Goal: Task Accomplishment & Management: Manage account settings

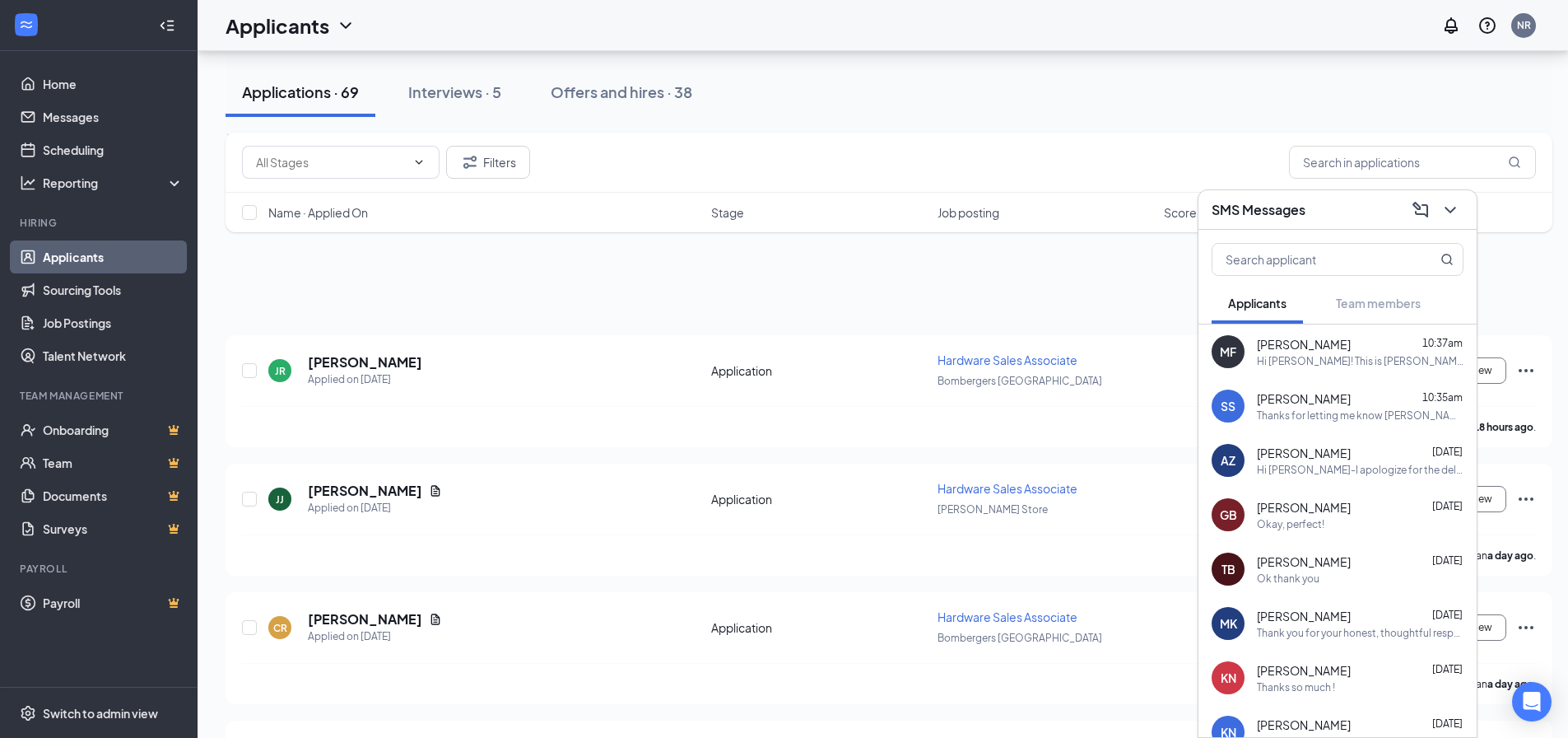
scroll to position [3295, 0]
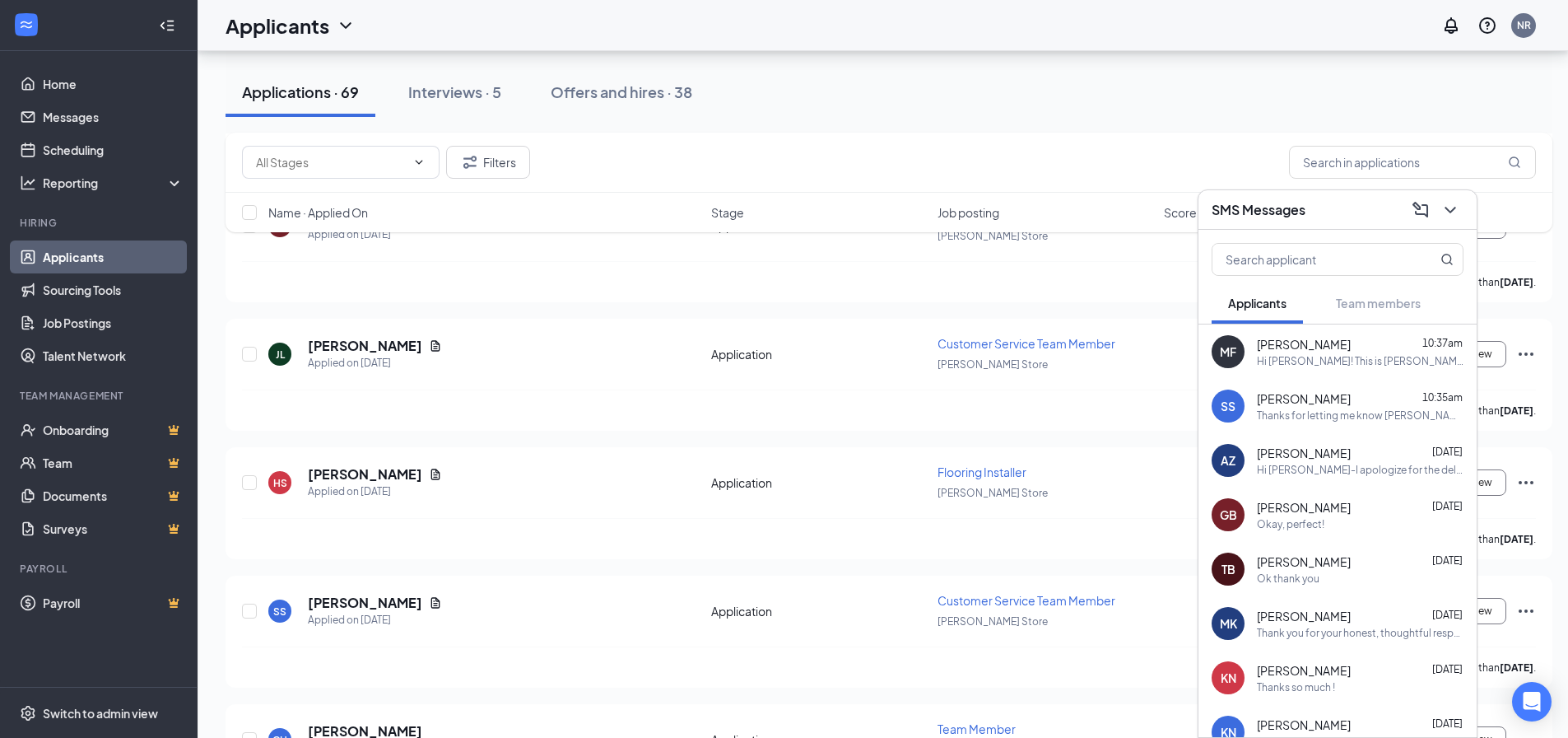
click at [1293, 403] on span "[PERSON_NAME]" at bounding box center [1304, 399] width 94 height 16
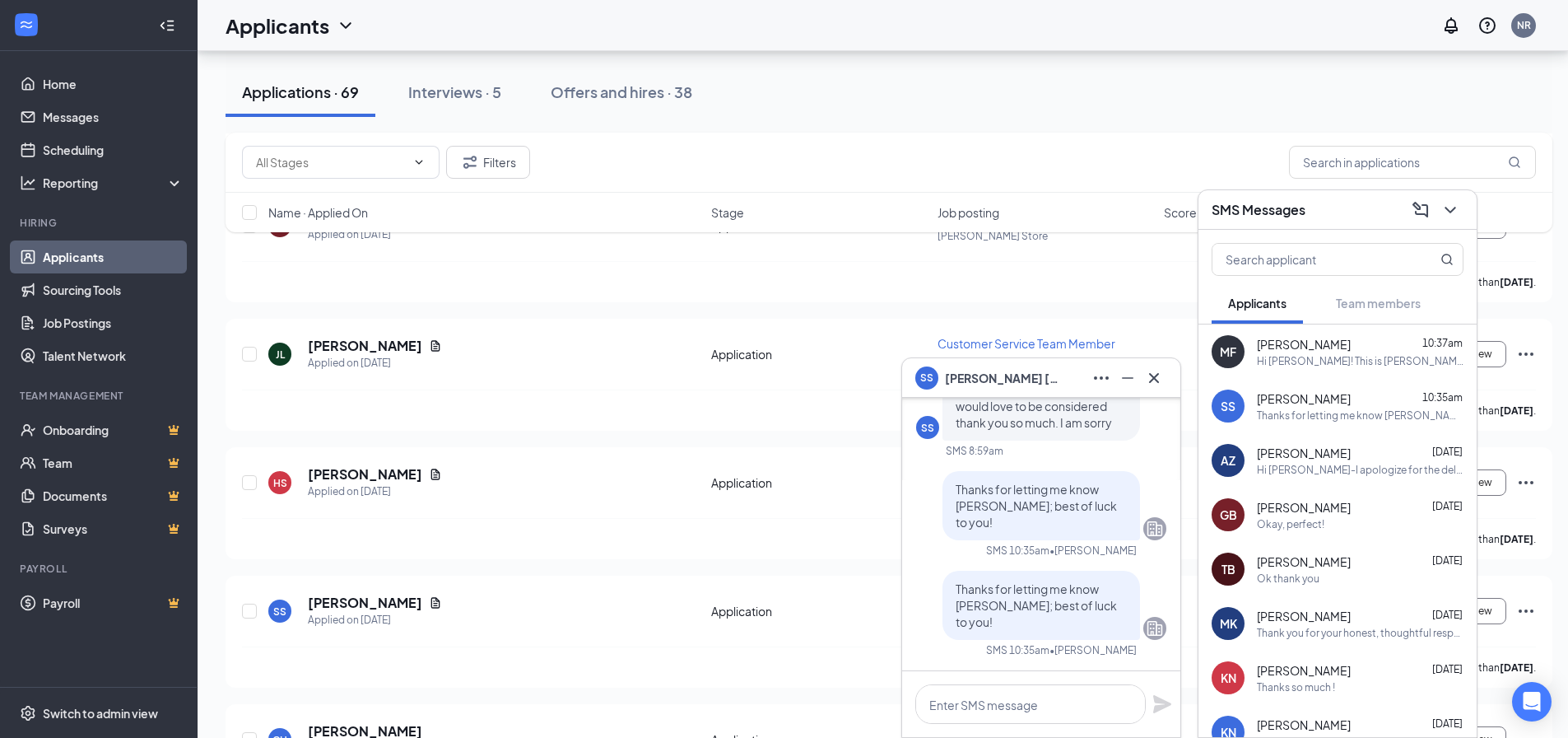
click at [1155, 374] on icon "Cross" at bounding box center [1154, 378] width 20 height 20
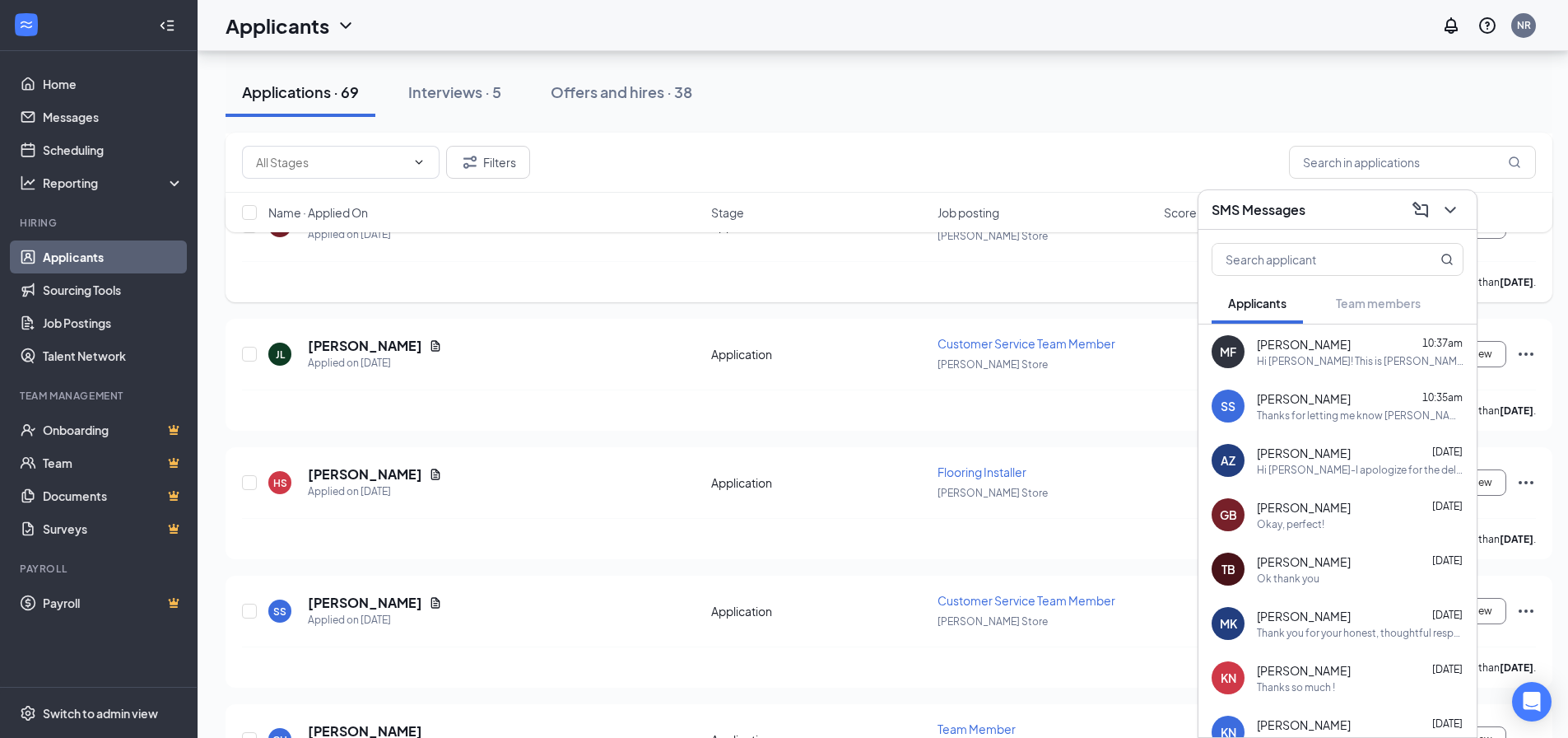
click at [95, 261] on link "Applicants" at bounding box center [113, 257] width 141 height 33
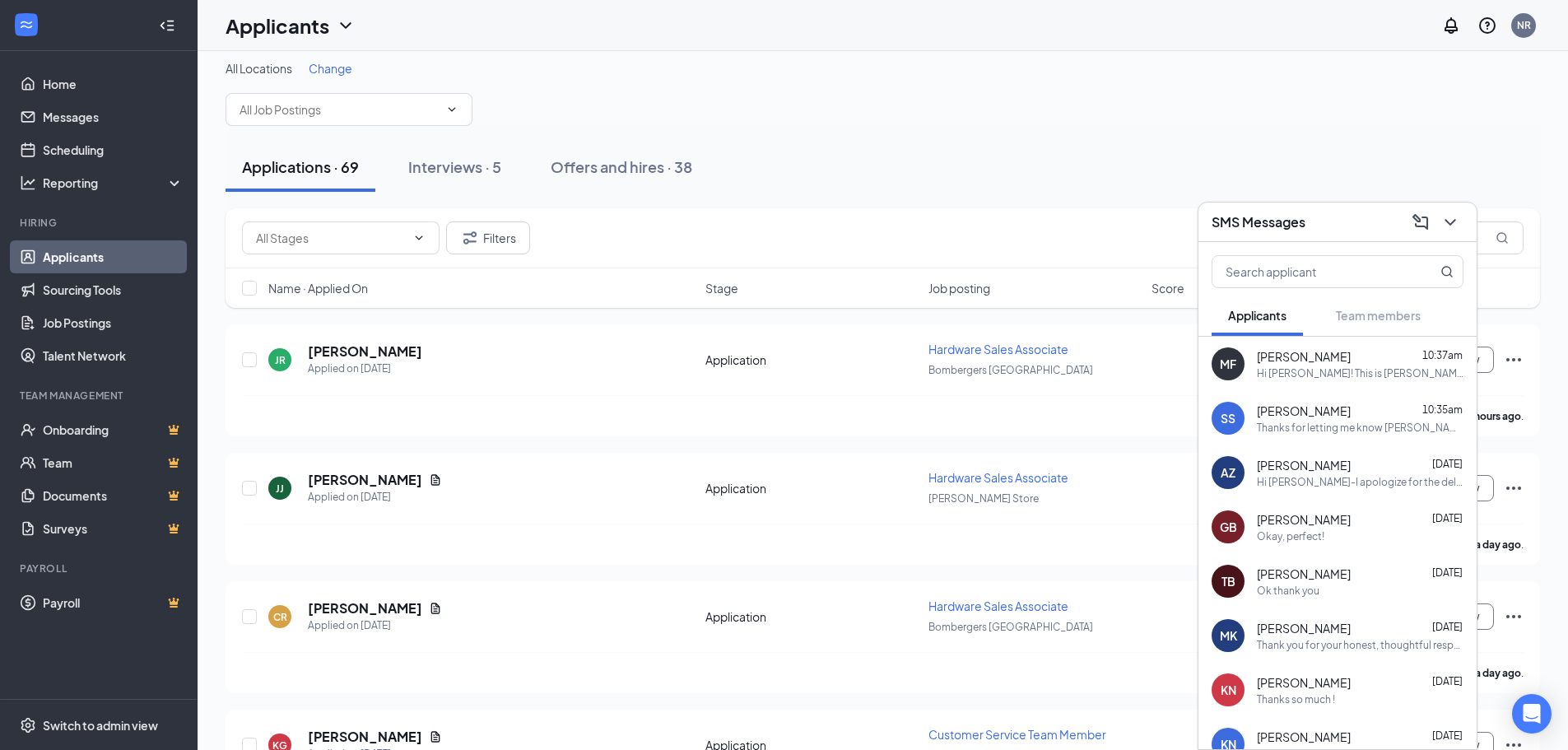
scroll to position [0, 0]
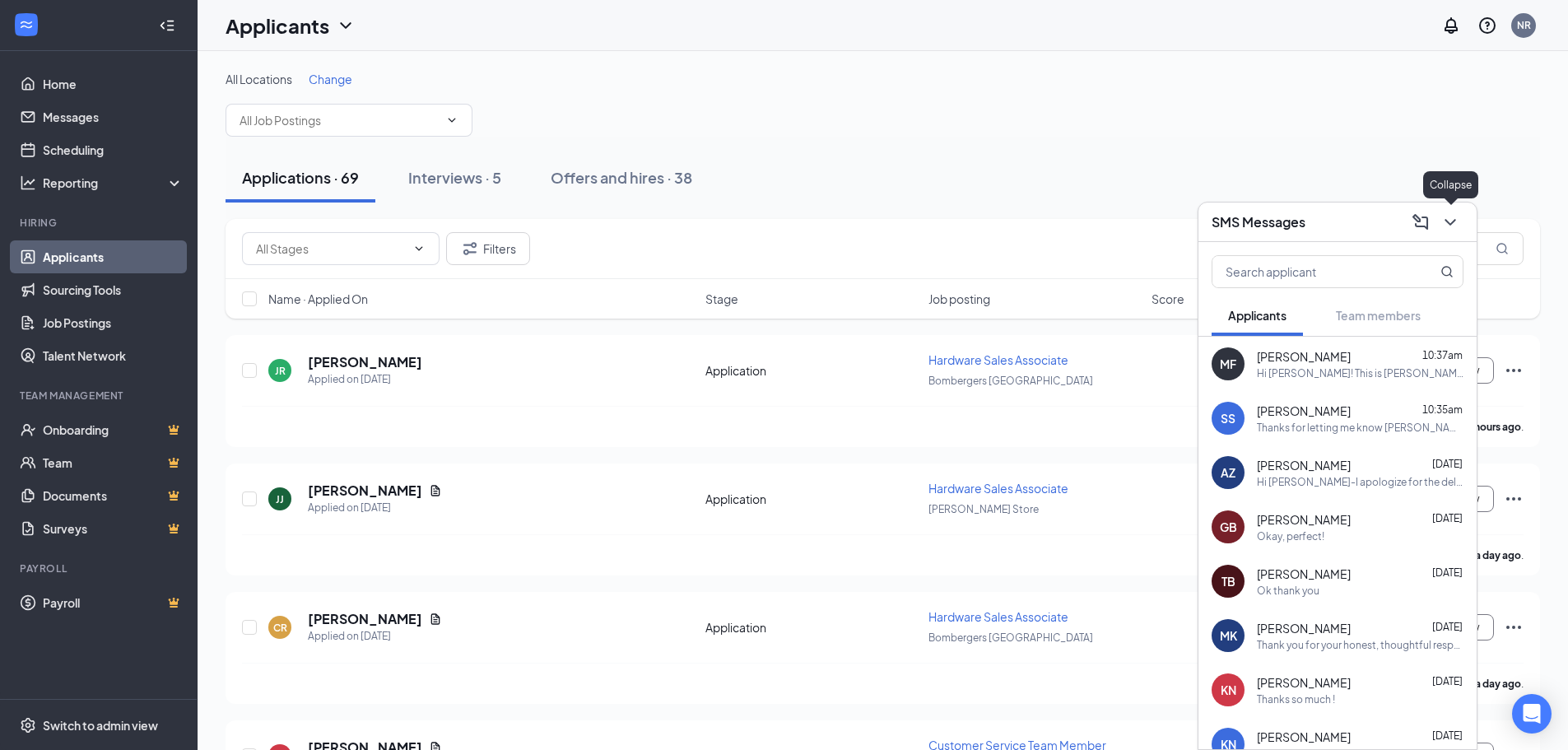
click at [1459, 223] on icon "ChevronDown" at bounding box center [1451, 223] width 20 height 20
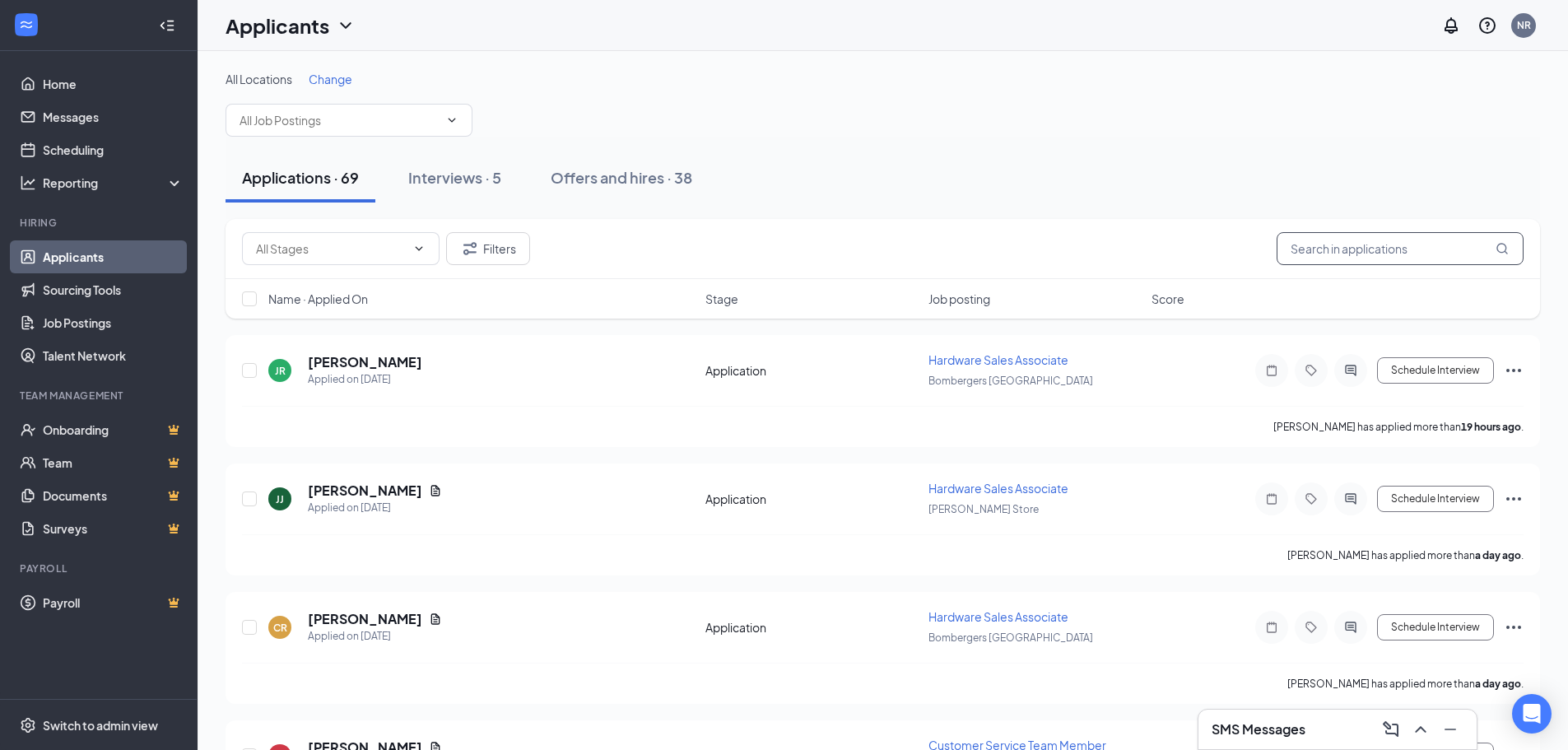
click at [1383, 244] on input "text" at bounding box center [1400, 248] width 247 height 33
type input "[PERSON_NAME]"
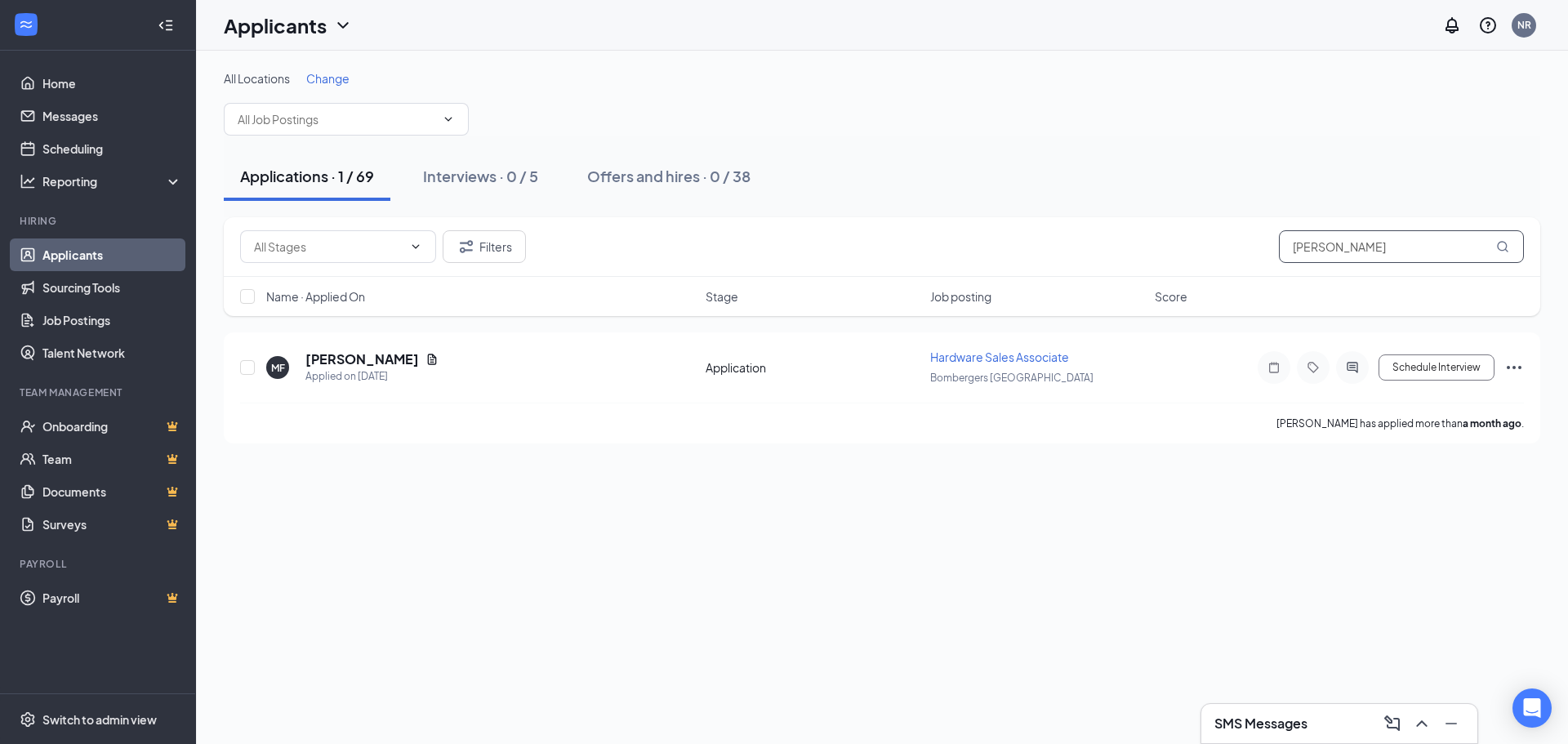
drag, startPoint x: 1353, startPoint y: 248, endPoint x: 1114, endPoint y: 259, distance: 239.3
click at [1115, 259] on div "Filters [PERSON_NAME]" at bounding box center [881, 246] width 1284 height 33
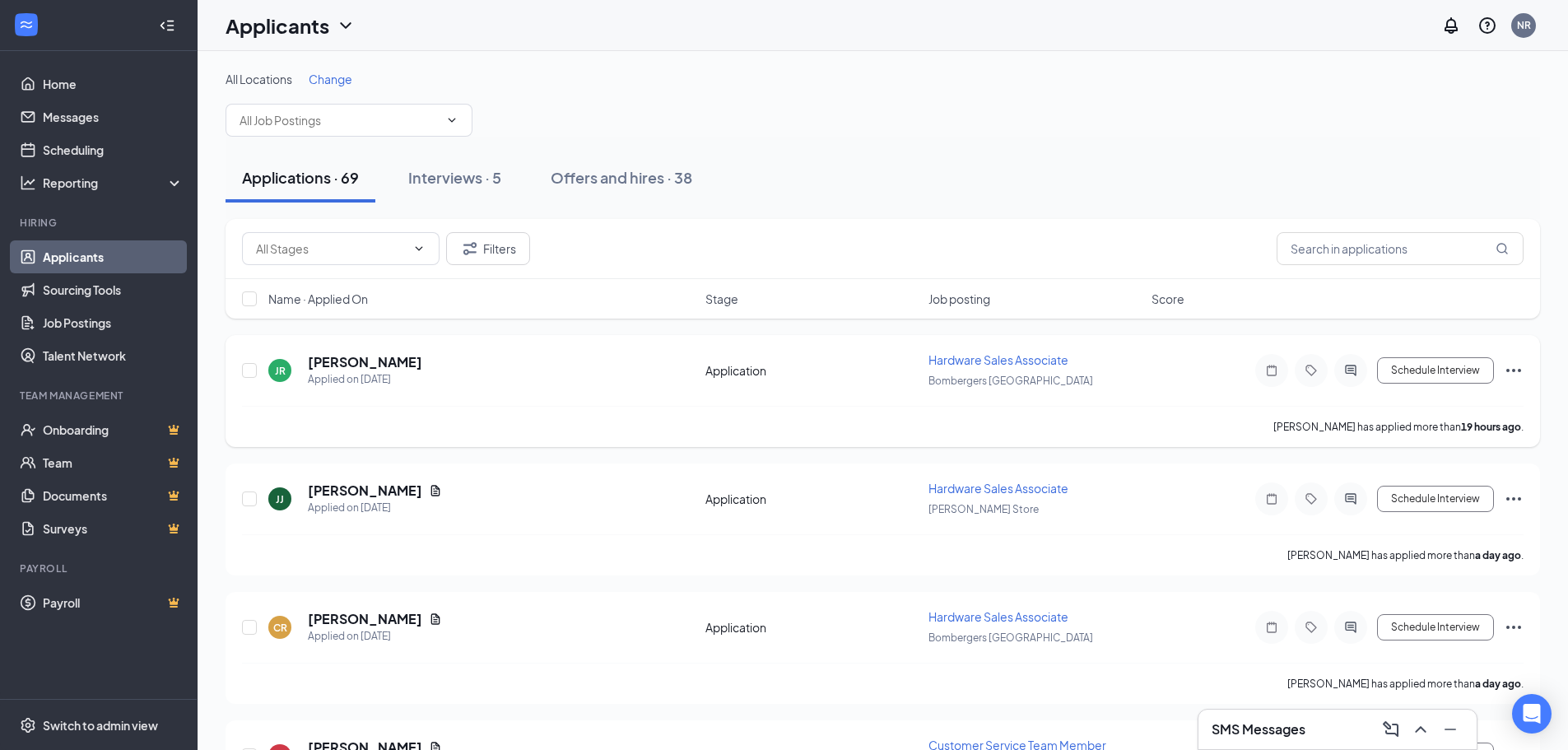
click at [1268, 719] on div "SMS Messages" at bounding box center [1337, 728] width 252 height 26
click at [1268, 727] on h3 "SMS Messages" at bounding box center [1259, 729] width 94 height 18
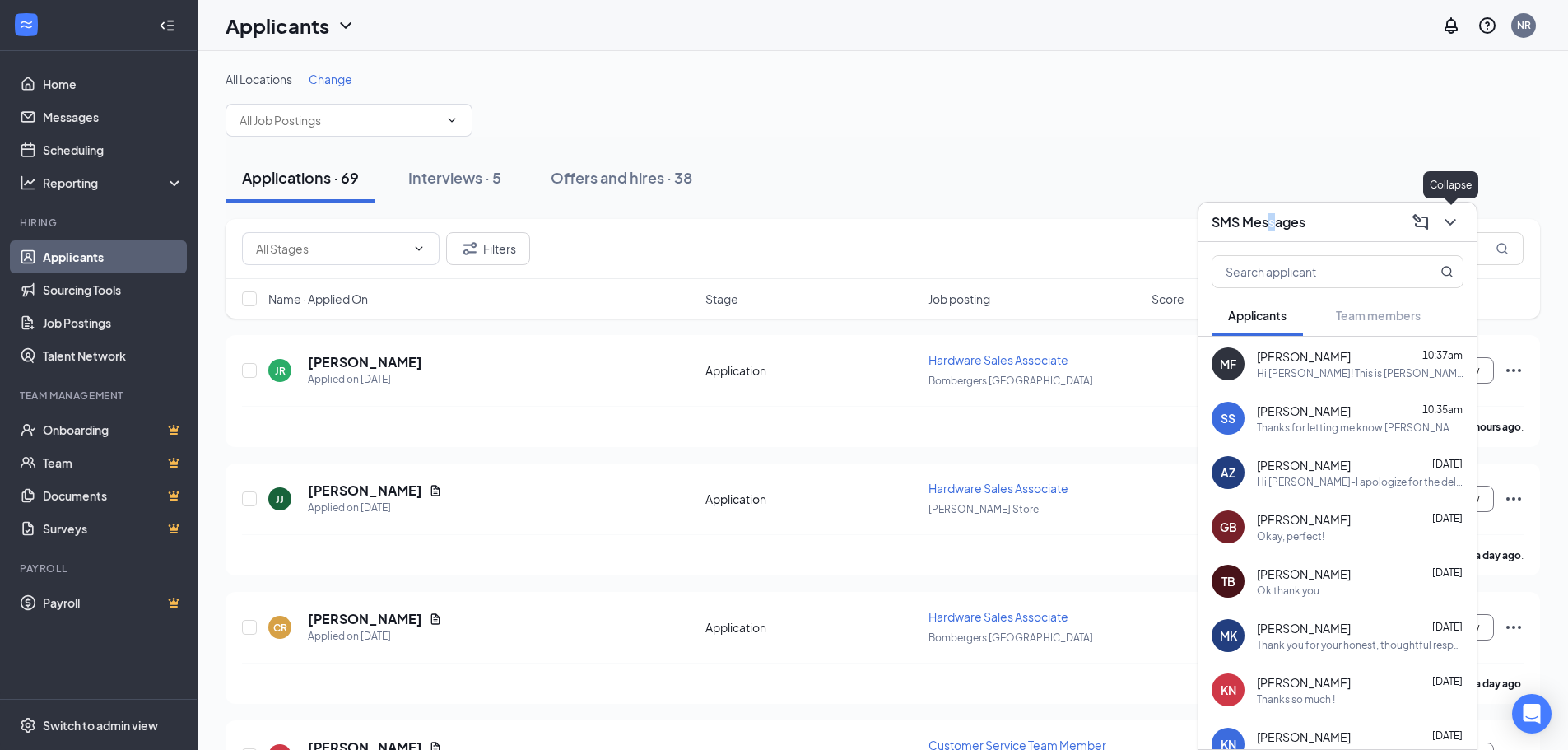
click at [1448, 219] on icon "ChevronDown" at bounding box center [1451, 223] width 20 height 20
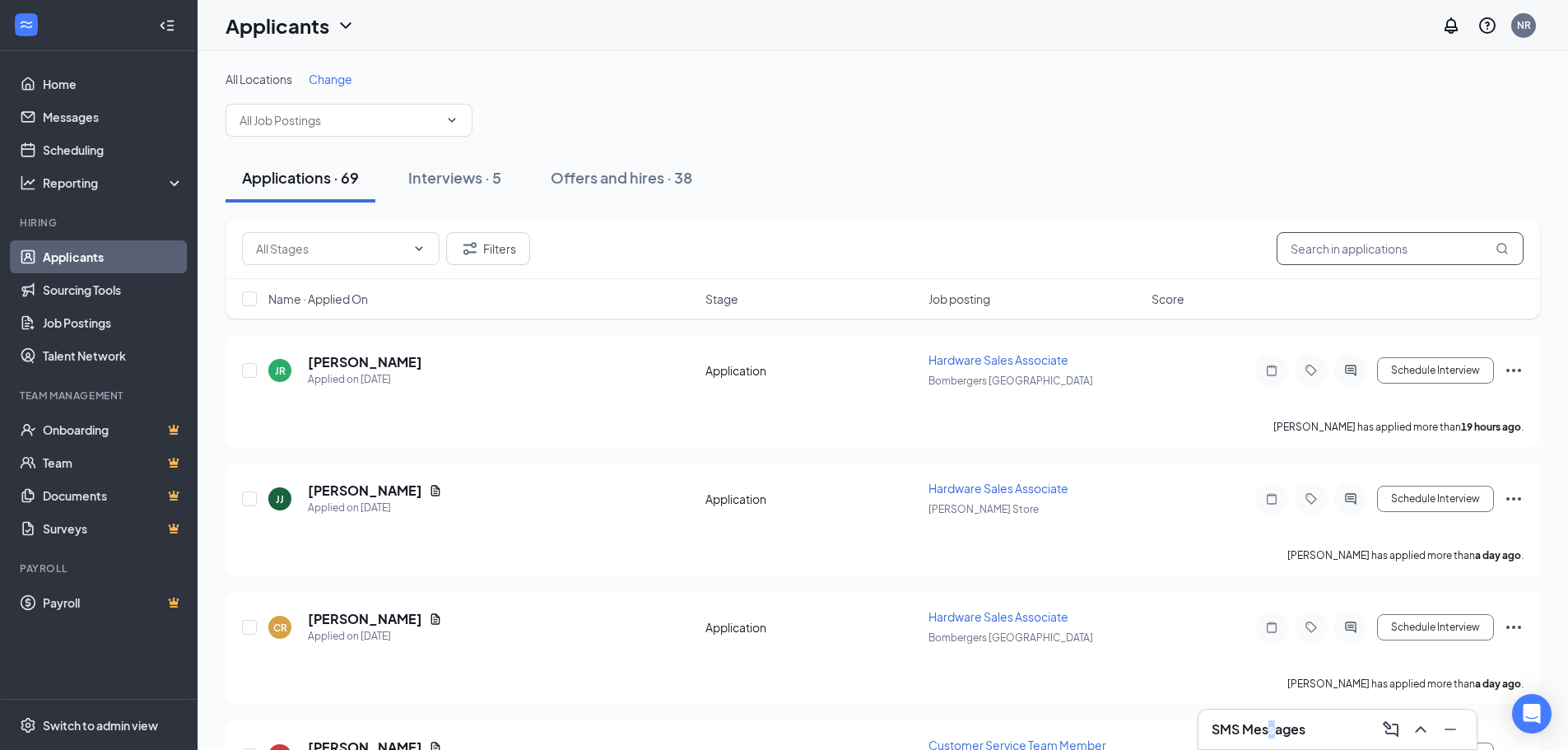
click at [1370, 253] on input "text" at bounding box center [1400, 248] width 247 height 33
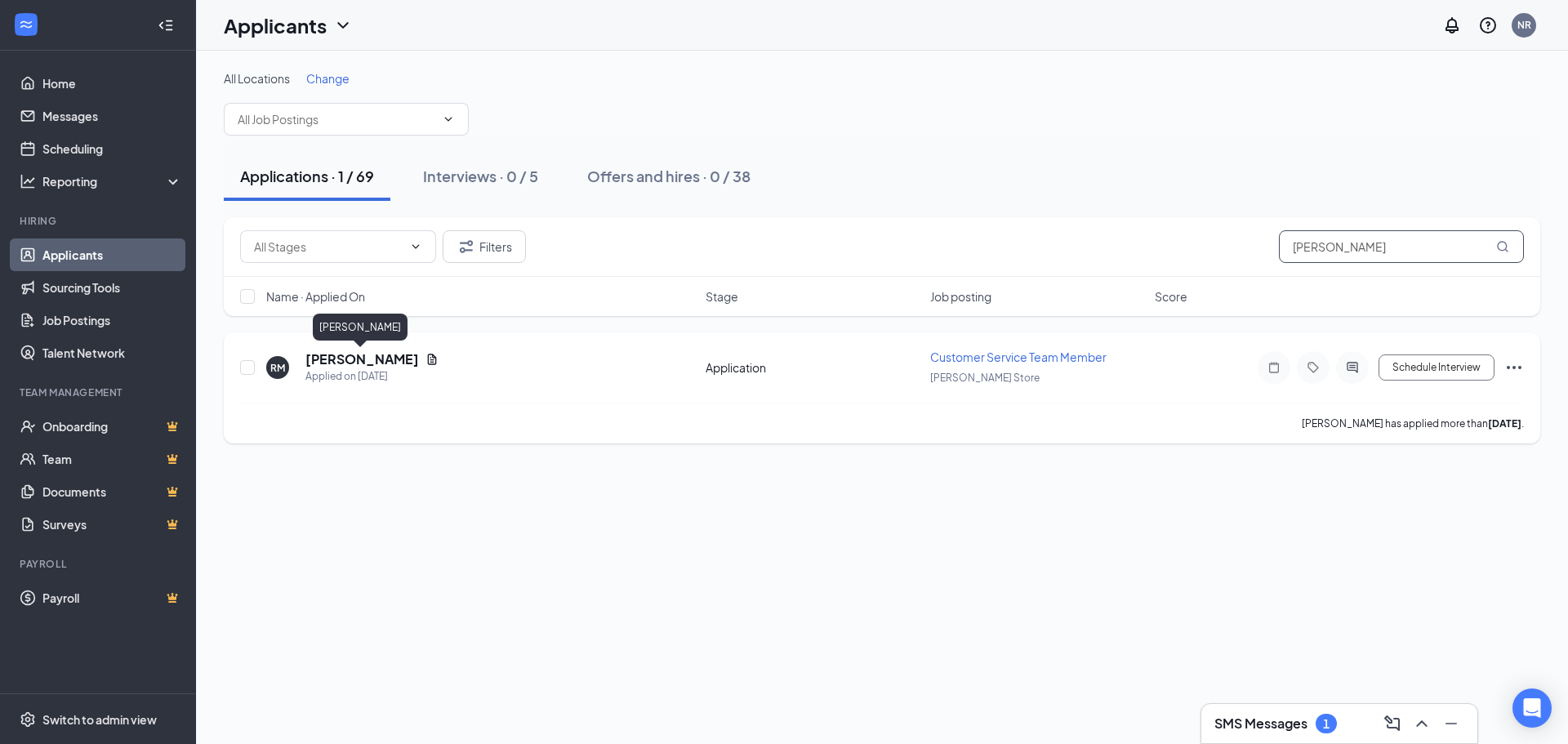
type input "[PERSON_NAME]"
drag, startPoint x: 349, startPoint y: 360, endPoint x: 389, endPoint y: 353, distance: 40.6
click at [349, 359] on h5 "[PERSON_NAME]" at bounding box center [361, 359] width 114 height 18
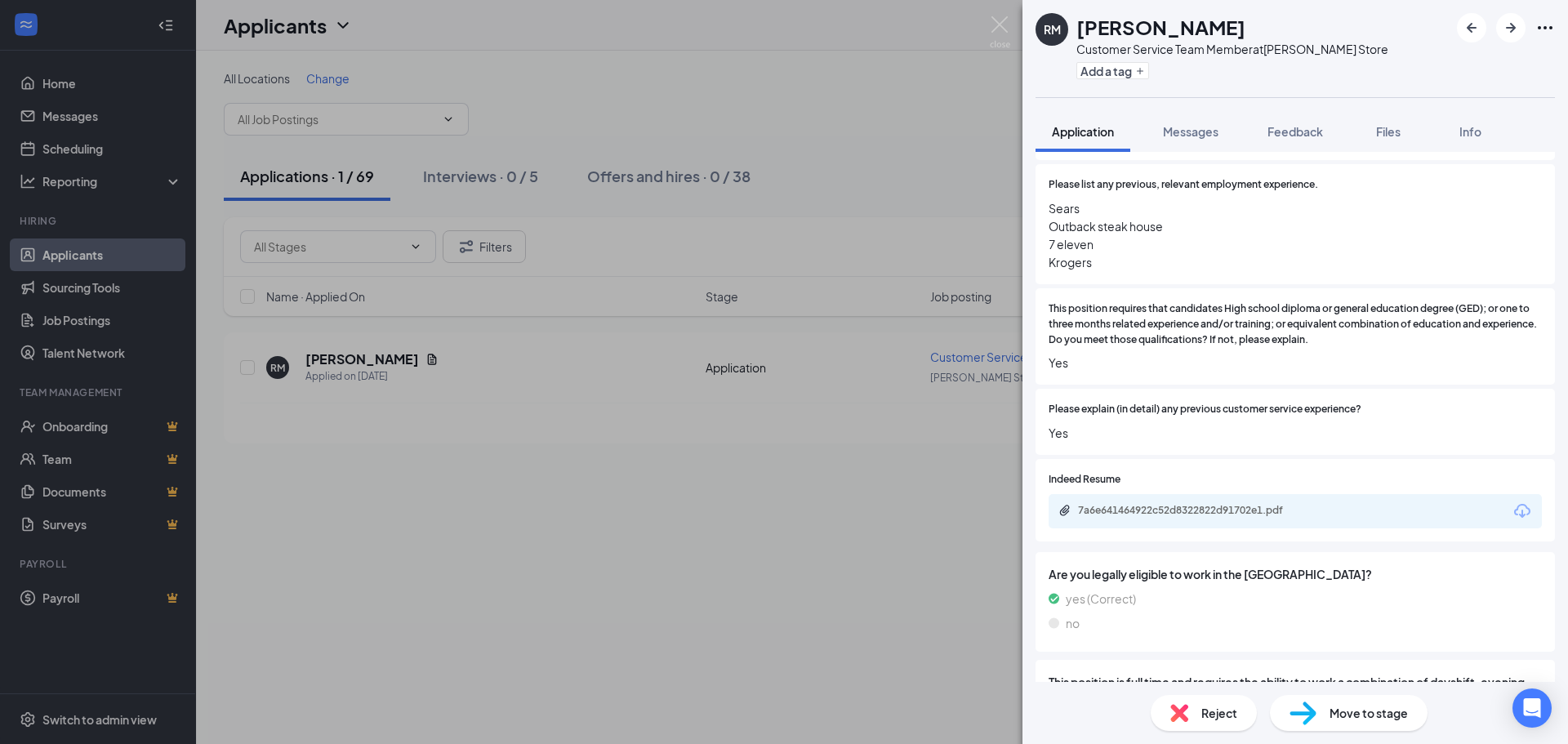
scroll to position [326, 0]
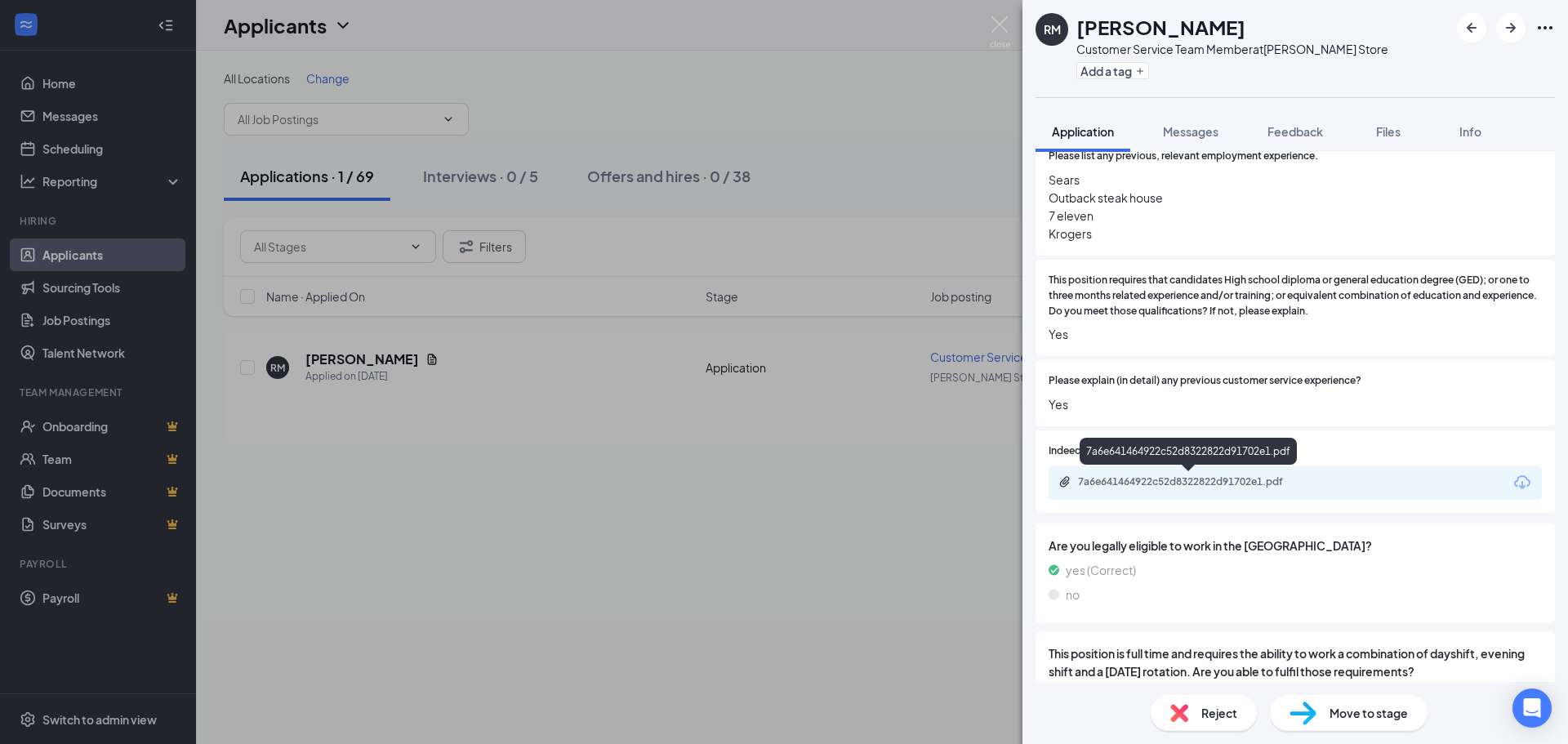
click at [1219, 488] on div "7a6e641464922c52d8322822d91702e1.pdf" at bounding box center [1191, 482] width 265 height 15
click at [1000, 26] on img at bounding box center [1000, 32] width 21 height 32
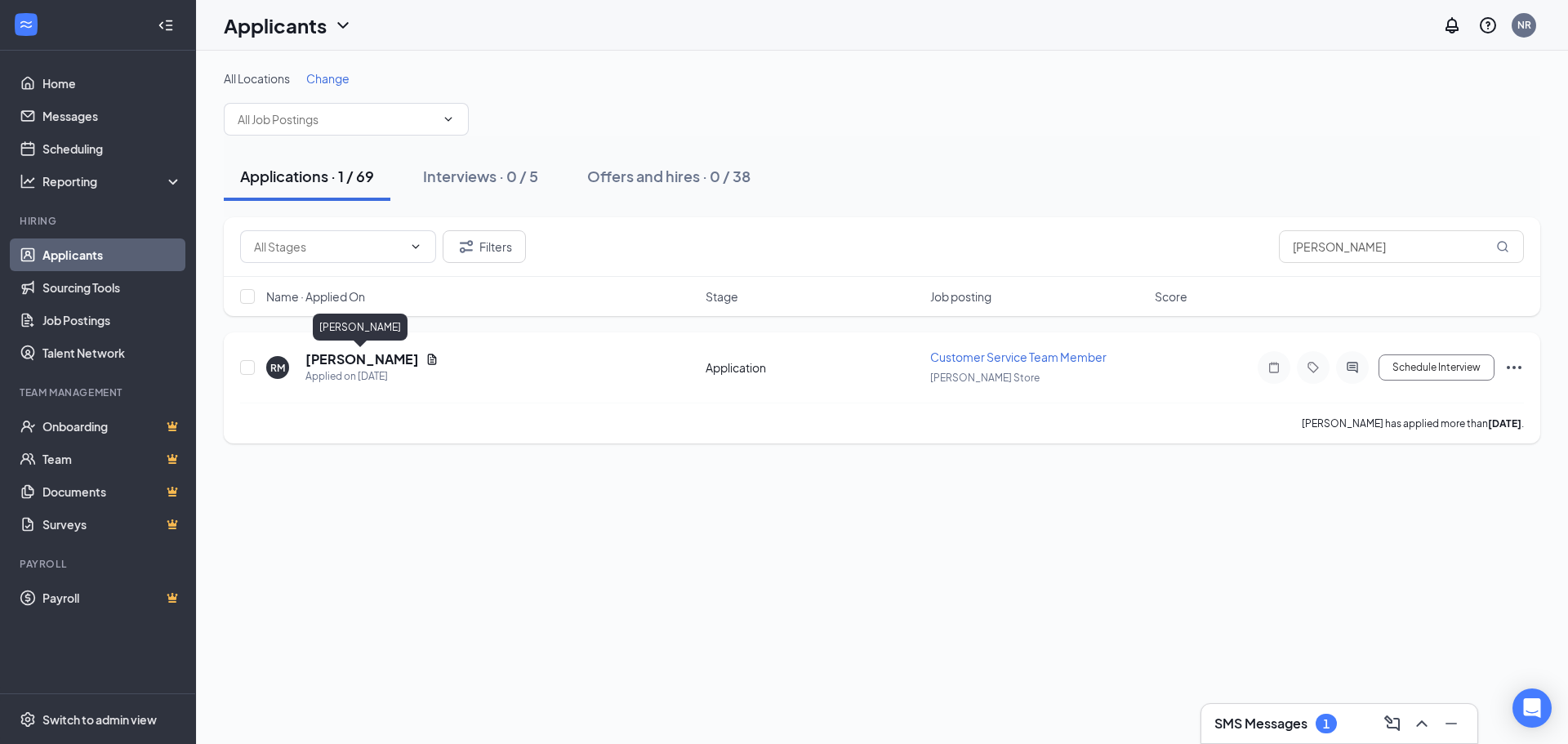
drag, startPoint x: 373, startPoint y: 353, endPoint x: 469, endPoint y: 337, distance: 97.3
click at [373, 353] on h5 "[PERSON_NAME]" at bounding box center [361, 359] width 114 height 18
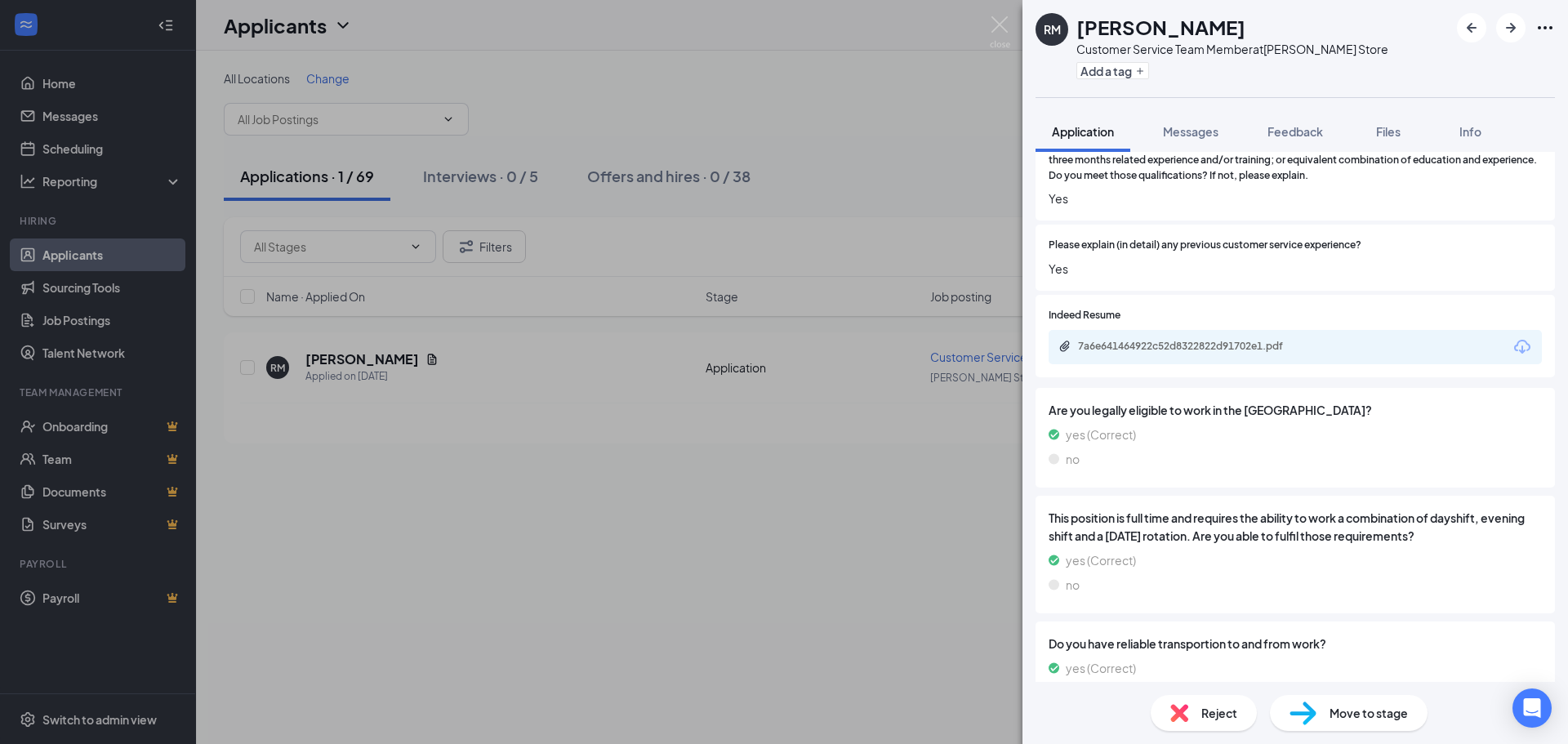
scroll to position [505, 0]
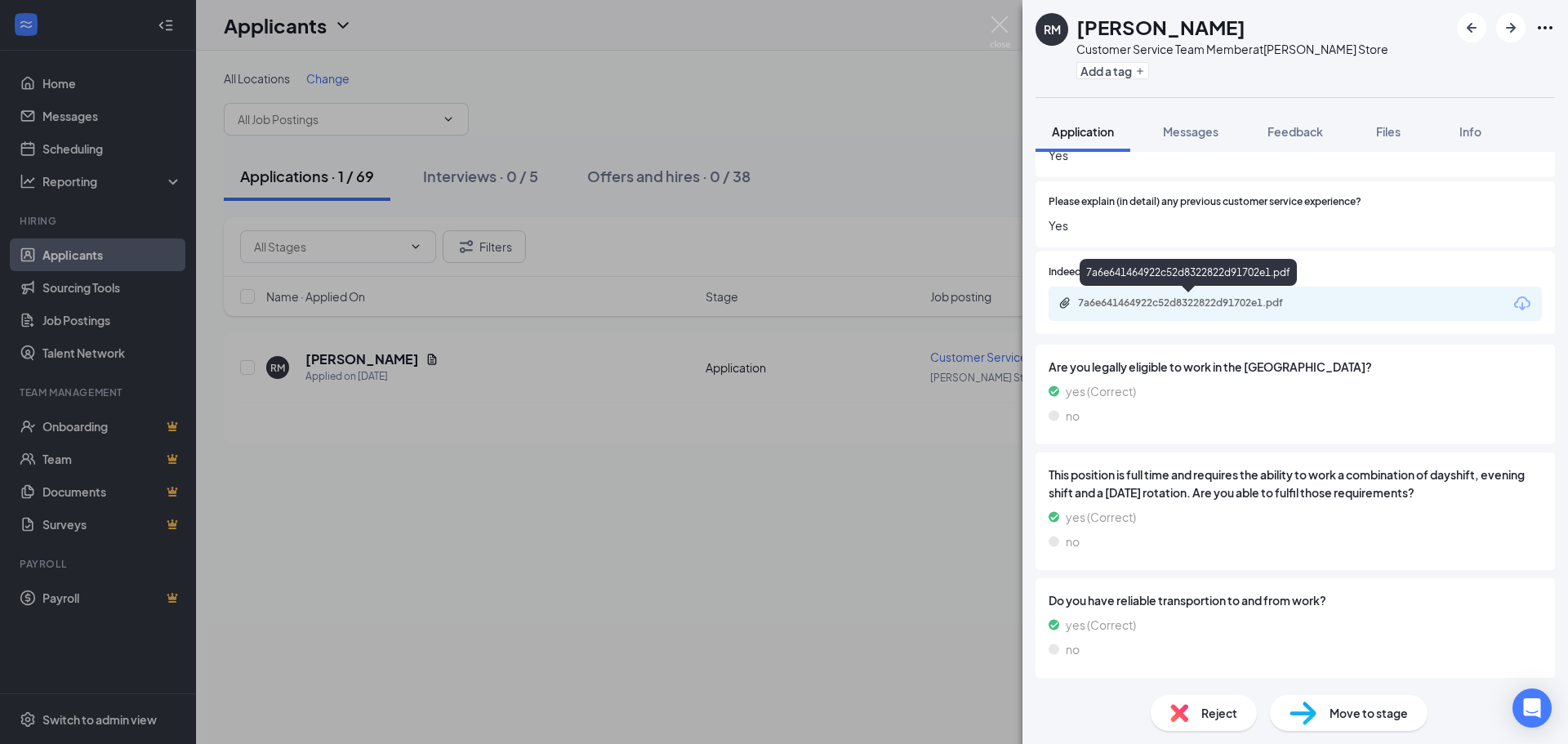
click at [1233, 310] on div "7a6e641464922c52d8322822d91702e1.pdf" at bounding box center [1191, 303] width 265 height 15
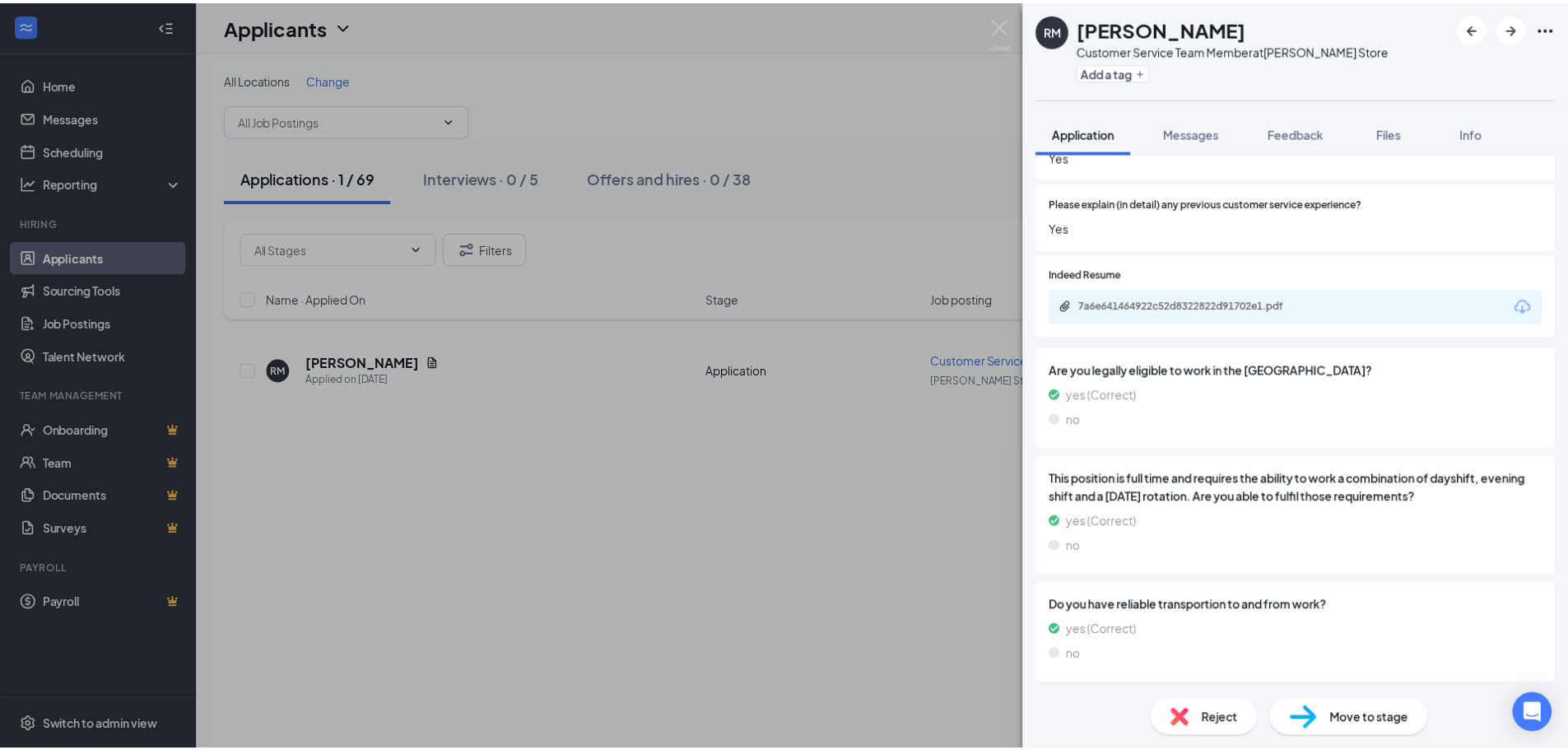
scroll to position [503, 0]
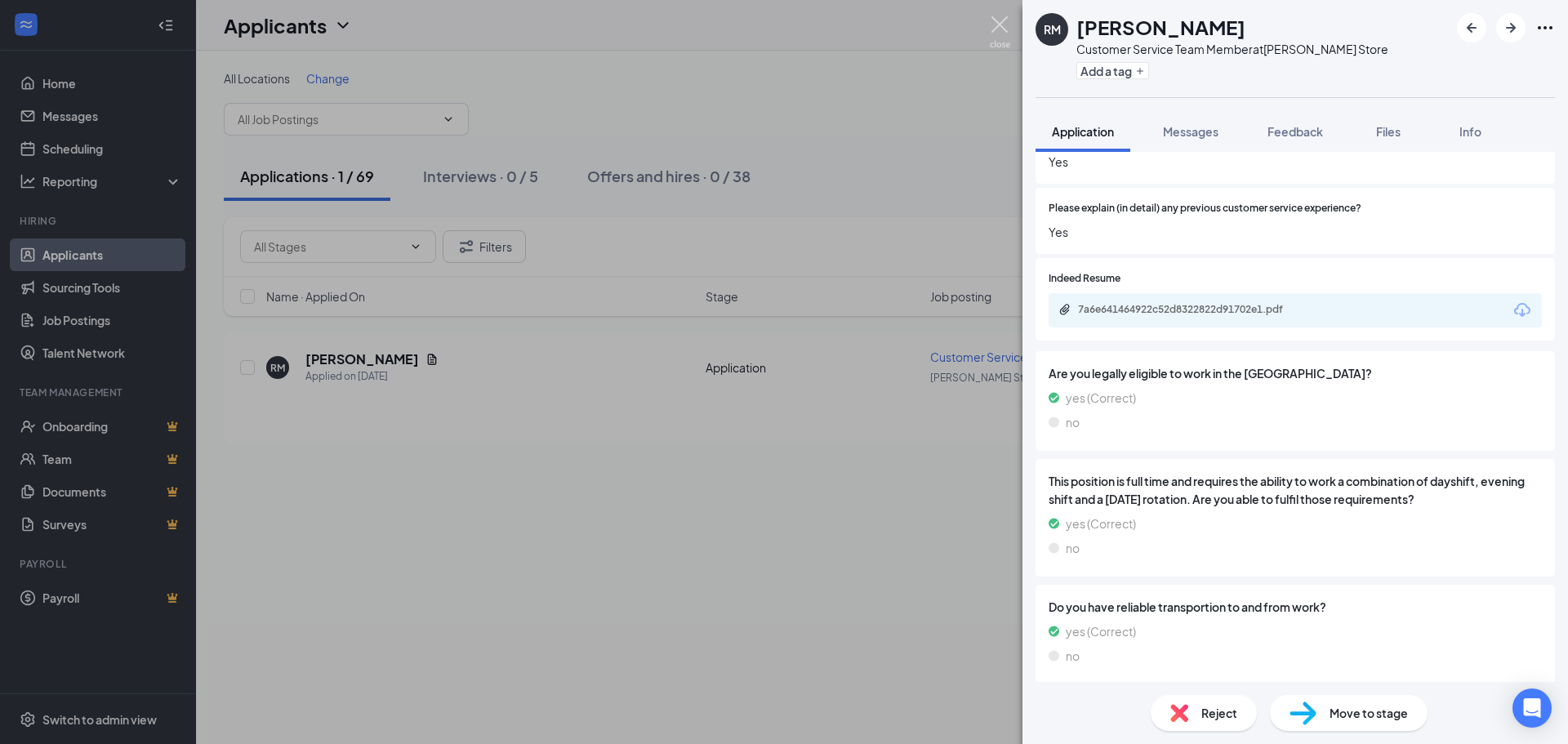
click at [1000, 27] on img at bounding box center [1000, 32] width 21 height 32
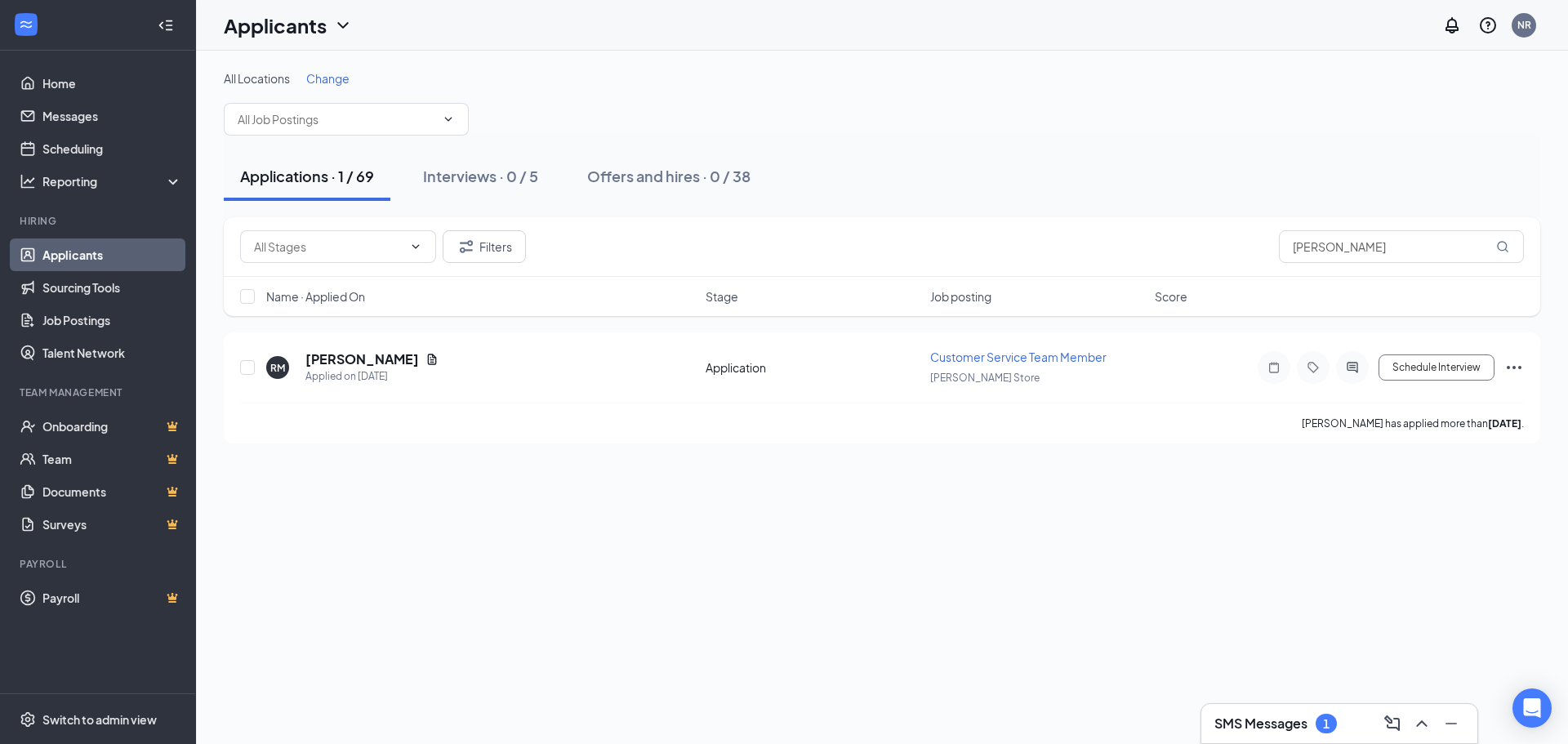
click at [1251, 723] on h3 "SMS Messages" at bounding box center [1261, 723] width 93 height 18
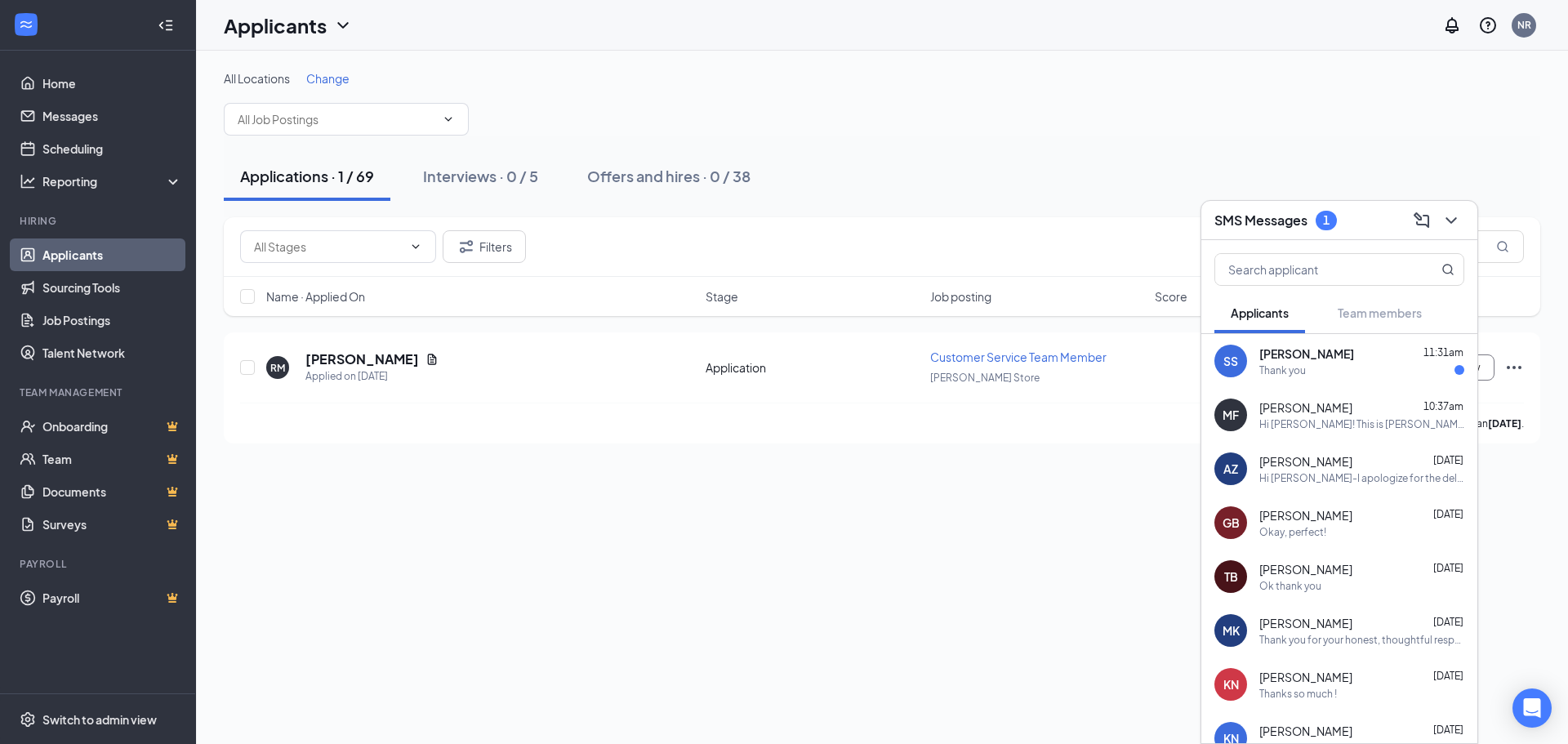
click at [1308, 367] on div "Thank you" at bounding box center [1361, 370] width 205 height 14
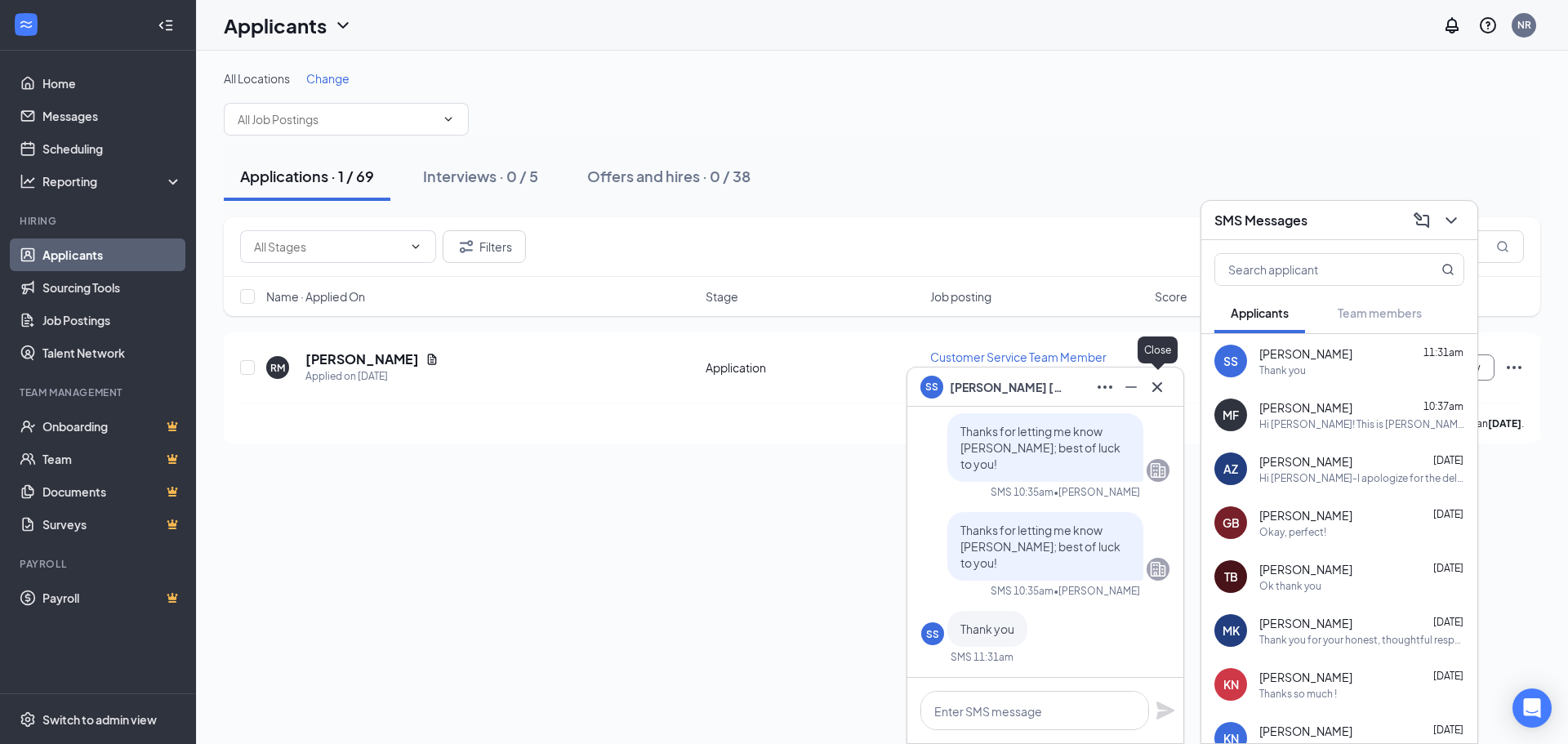
click at [1163, 382] on icon "Cross" at bounding box center [1157, 387] width 20 height 20
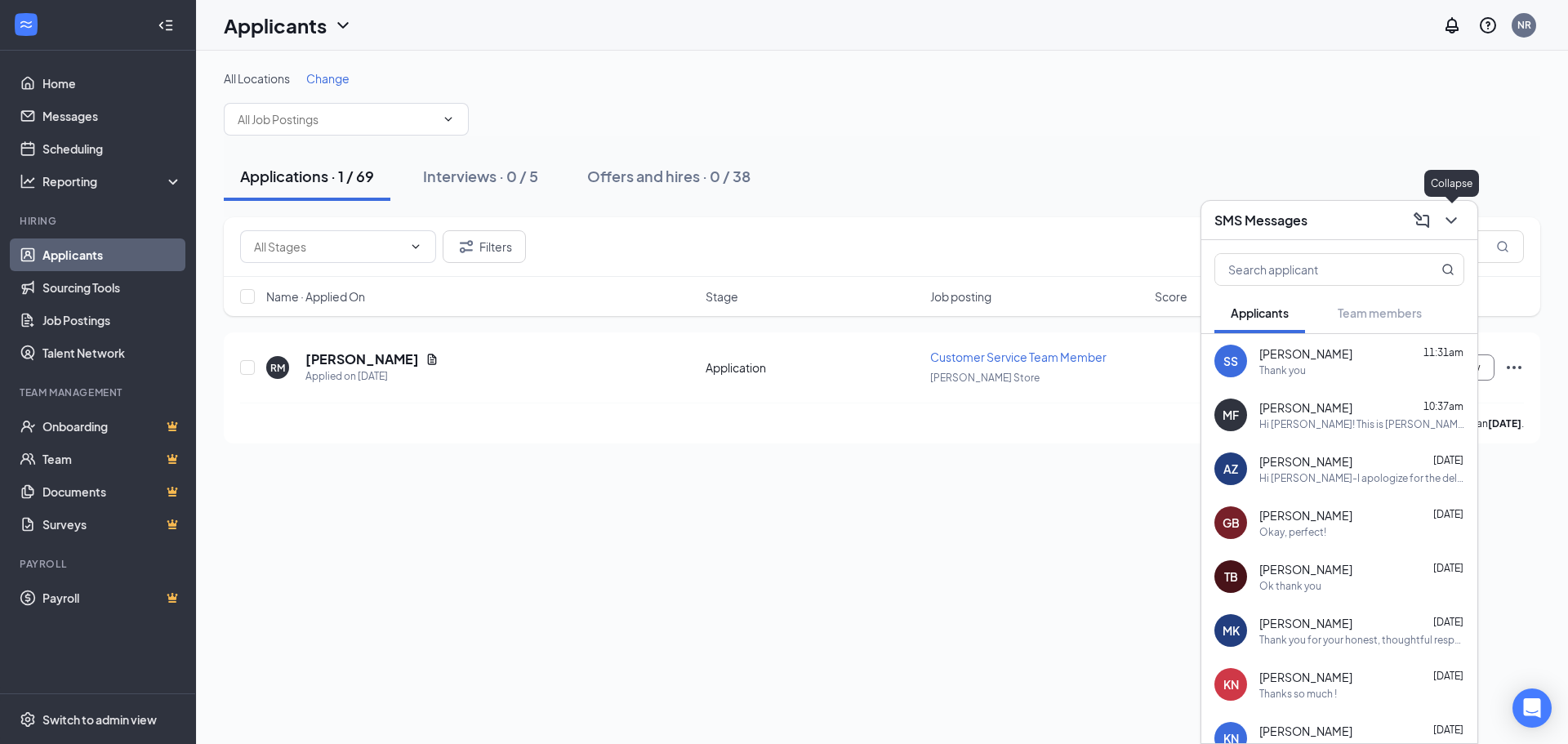
click at [1463, 207] on div at bounding box center [1449, 220] width 30 height 26
click at [1455, 219] on icon "ChevronDown" at bounding box center [1451, 220] width 11 height 6
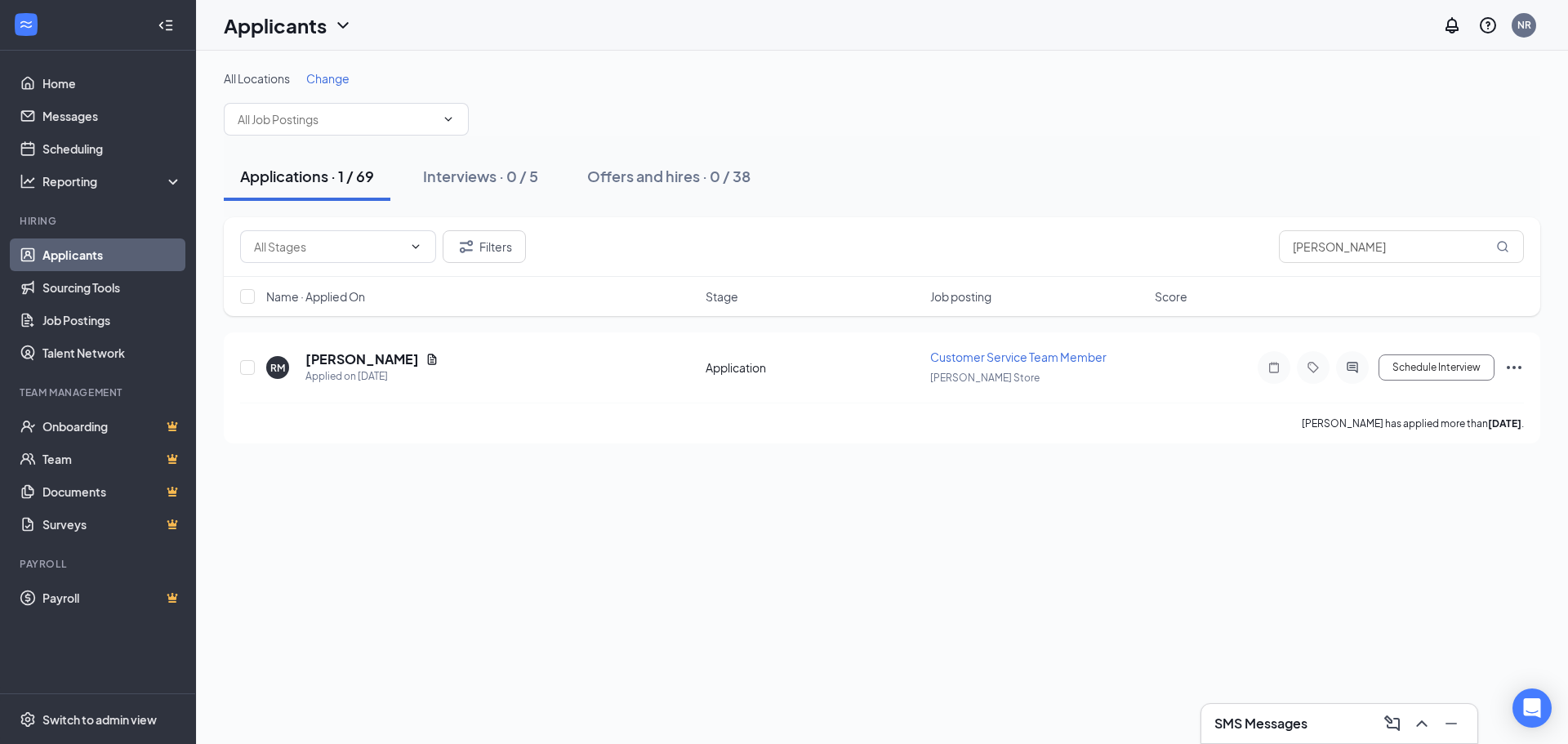
click at [130, 249] on link "Applicants" at bounding box center [112, 255] width 140 height 33
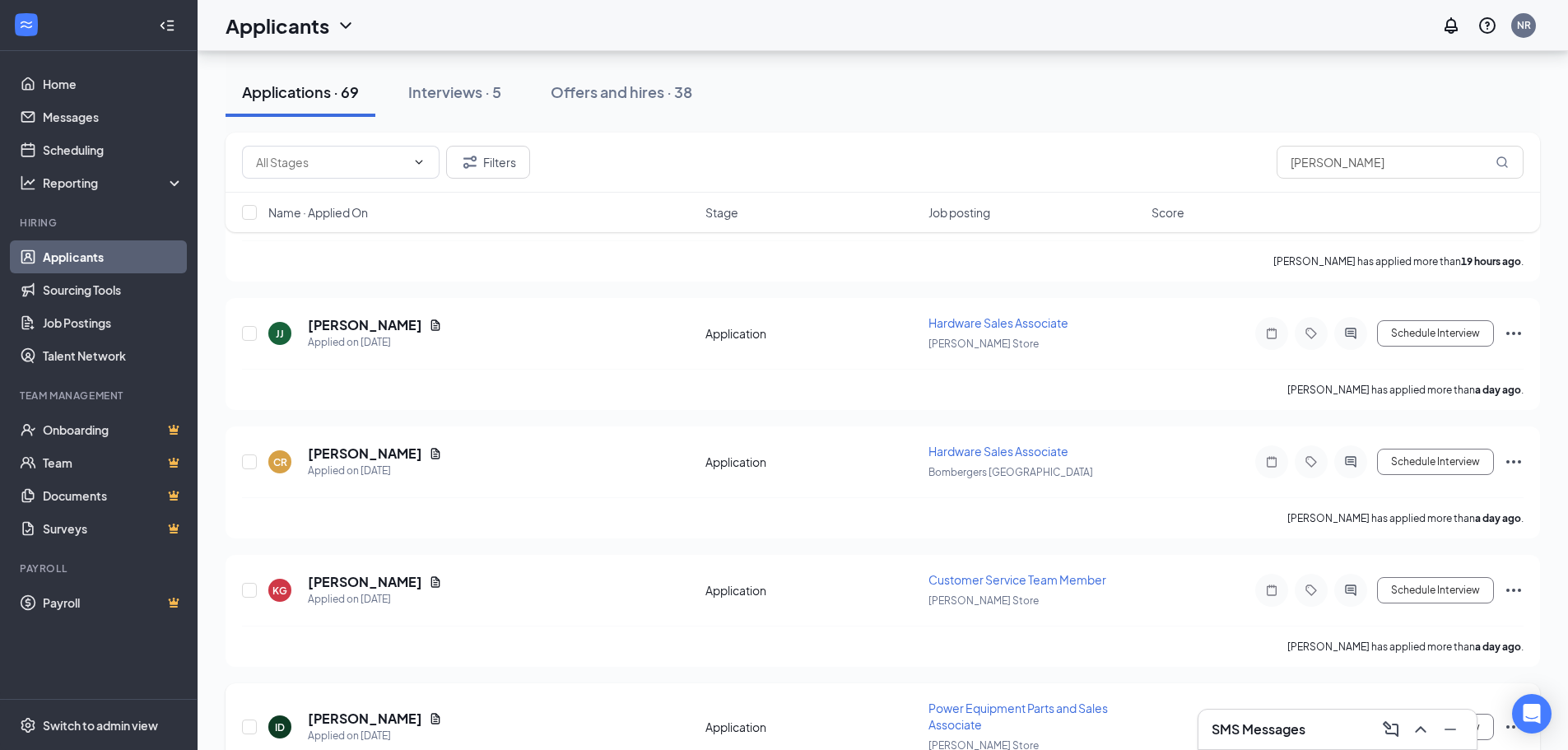
scroll to position [247, 0]
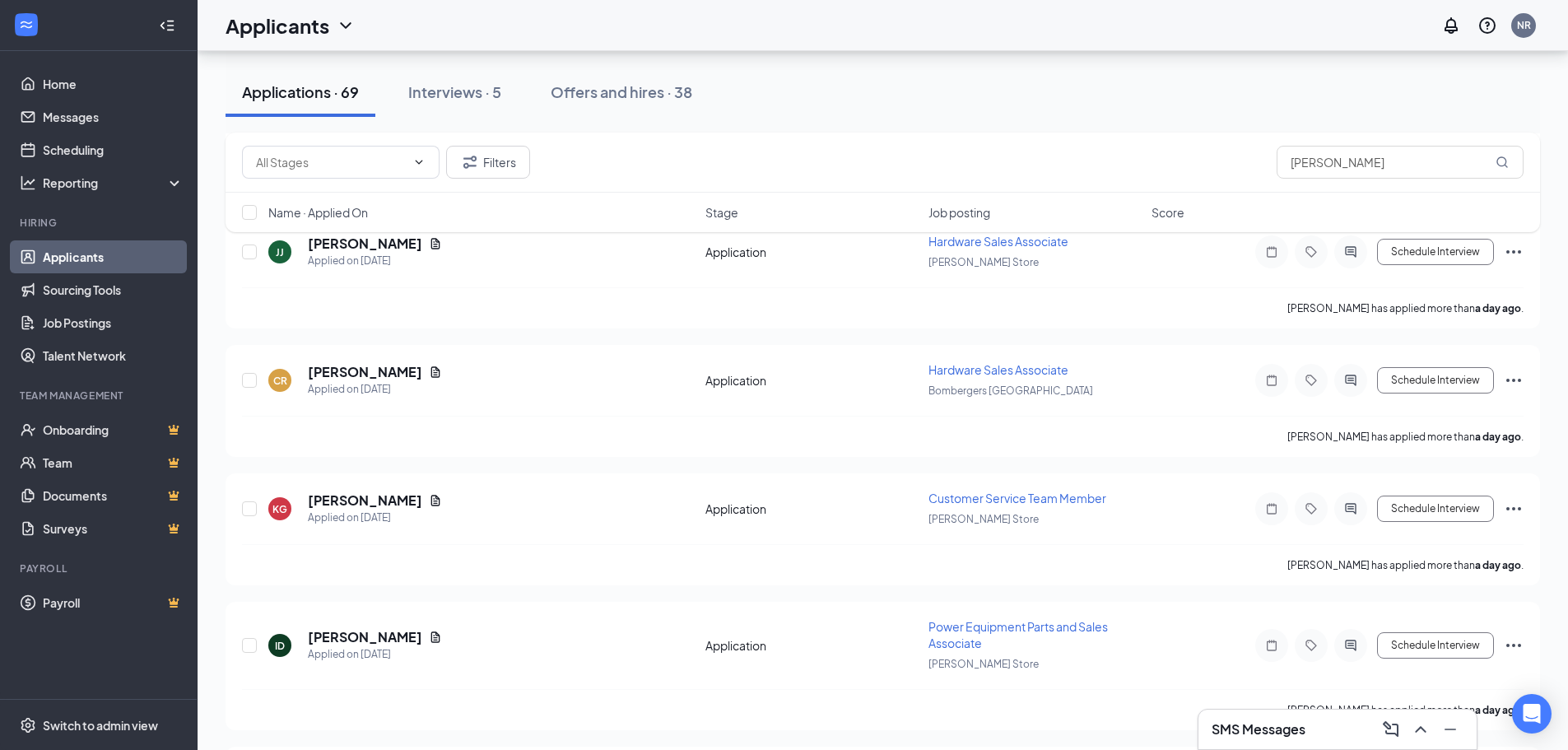
click at [1240, 725] on h3 "SMS Messages" at bounding box center [1259, 729] width 94 height 18
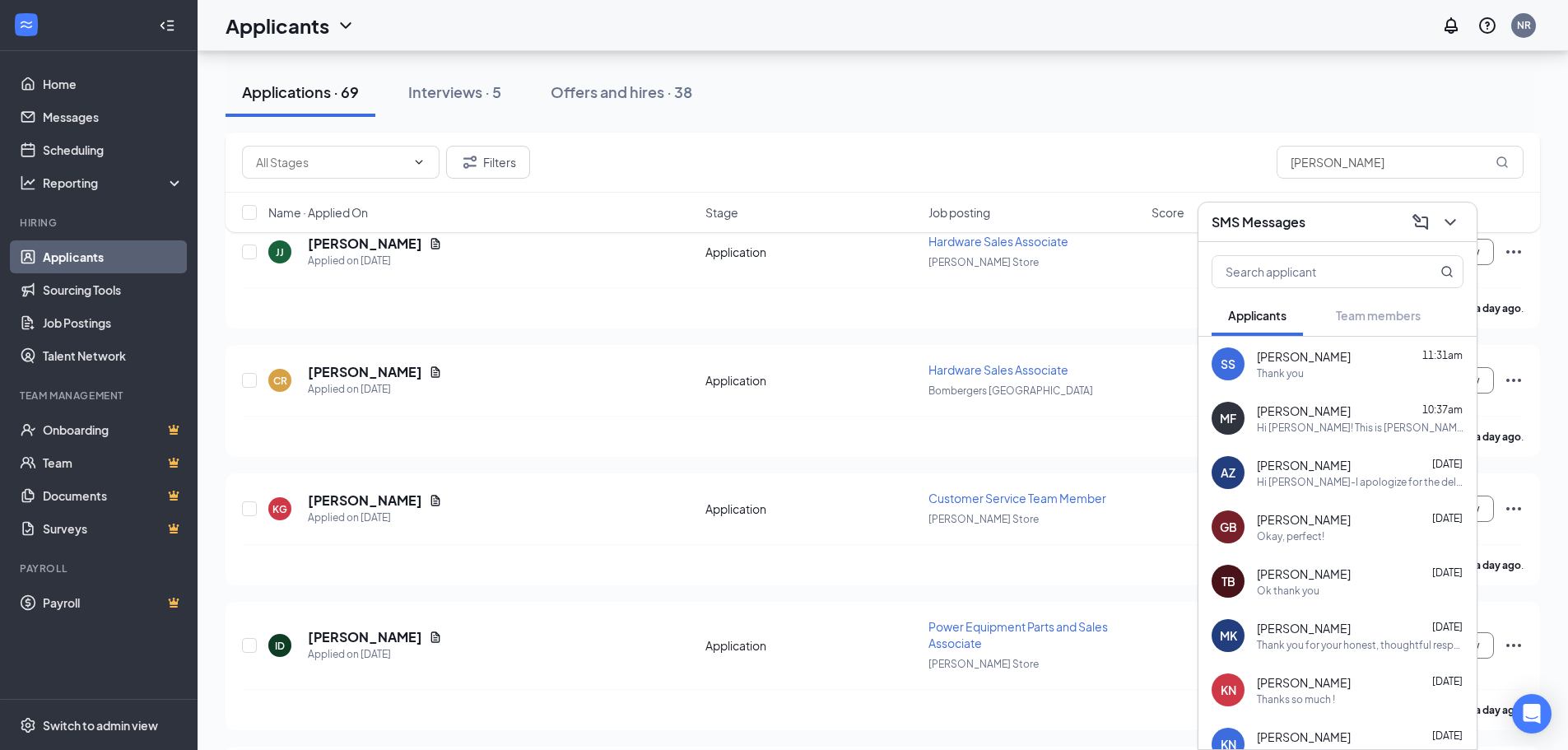
drag, startPoint x: 1299, startPoint y: 356, endPoint x: 1308, endPoint y: 361, distance: 10.3
click at [1300, 356] on span "[PERSON_NAME]" at bounding box center [1304, 356] width 94 height 16
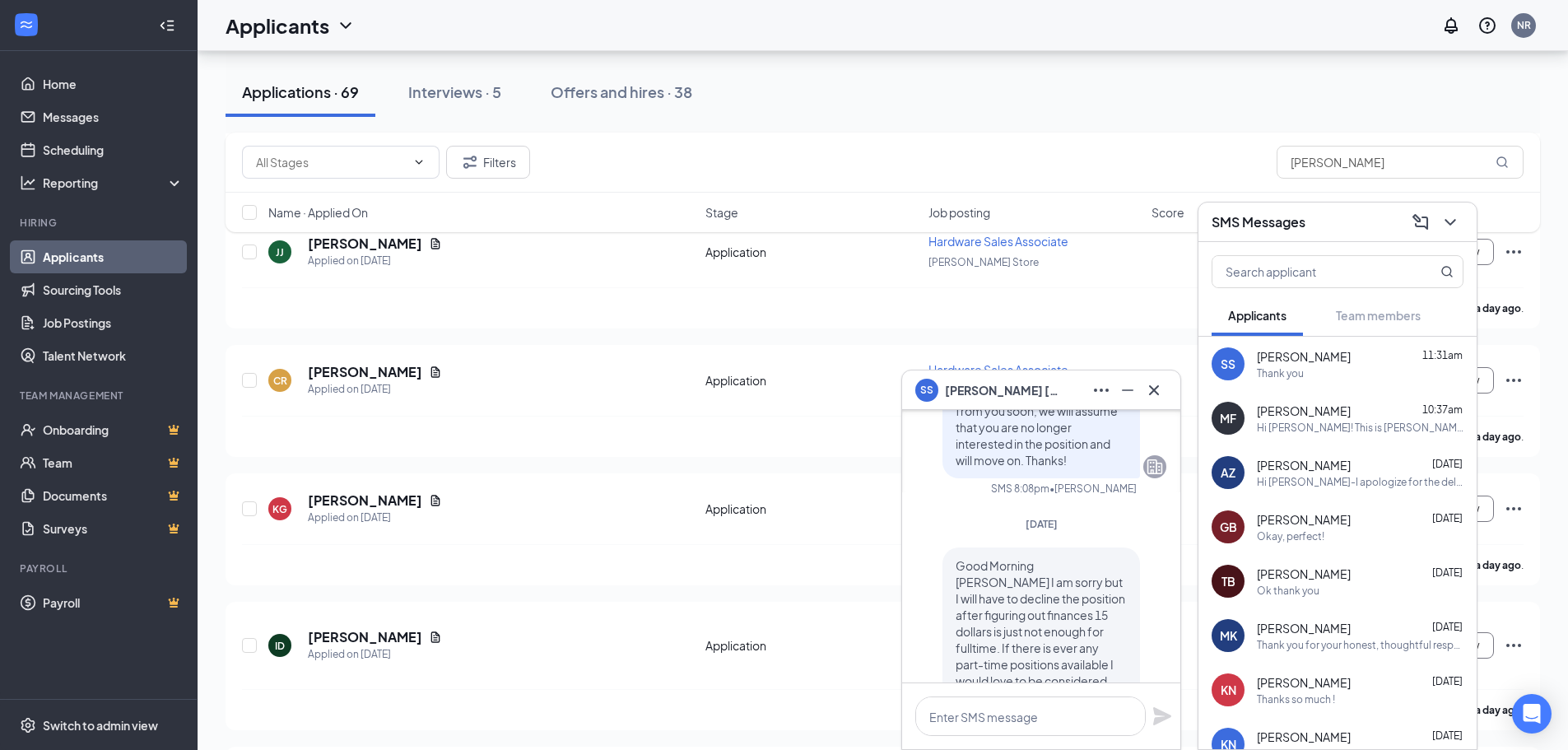
scroll to position [-494, 0]
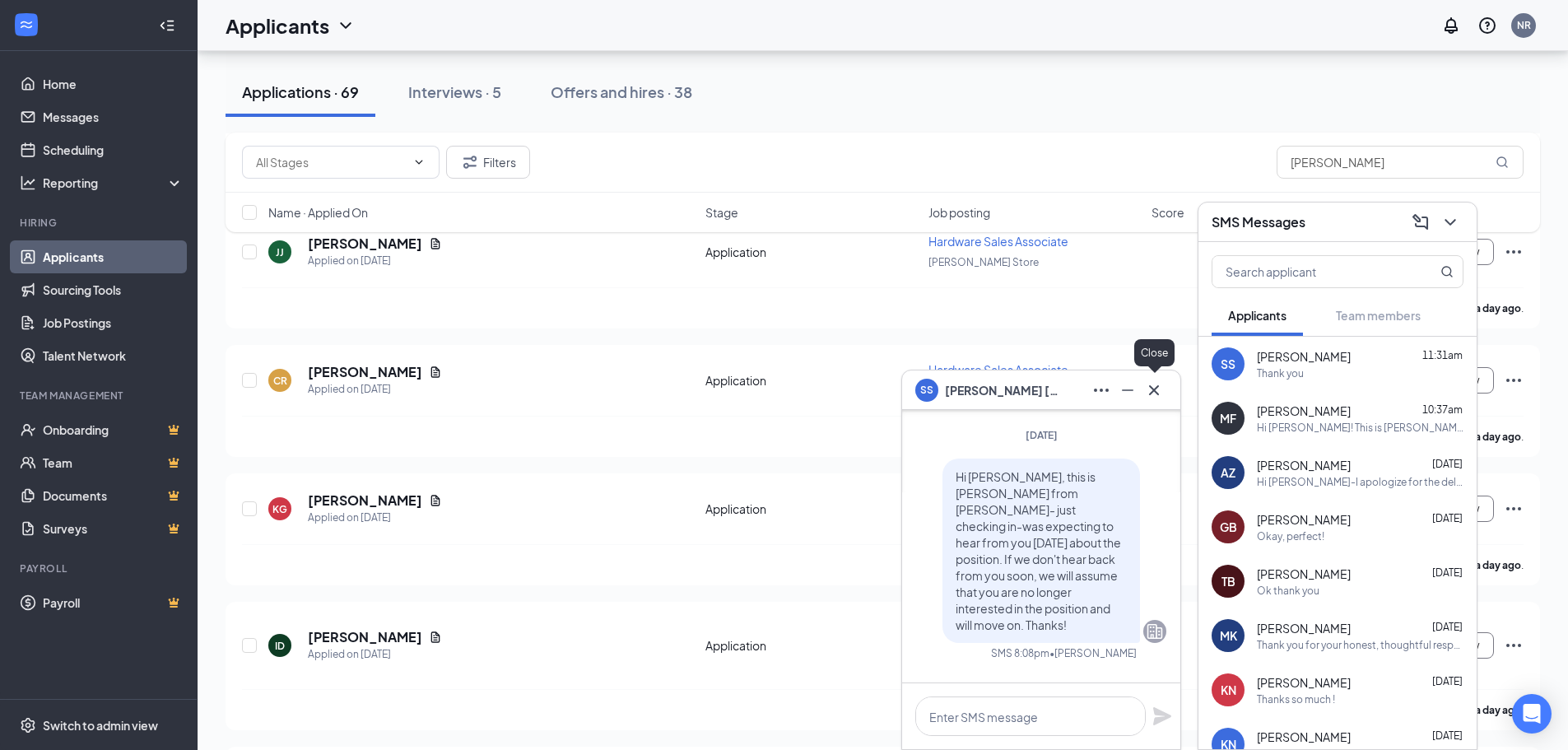
click at [1162, 389] on icon "Cross" at bounding box center [1154, 390] width 20 height 20
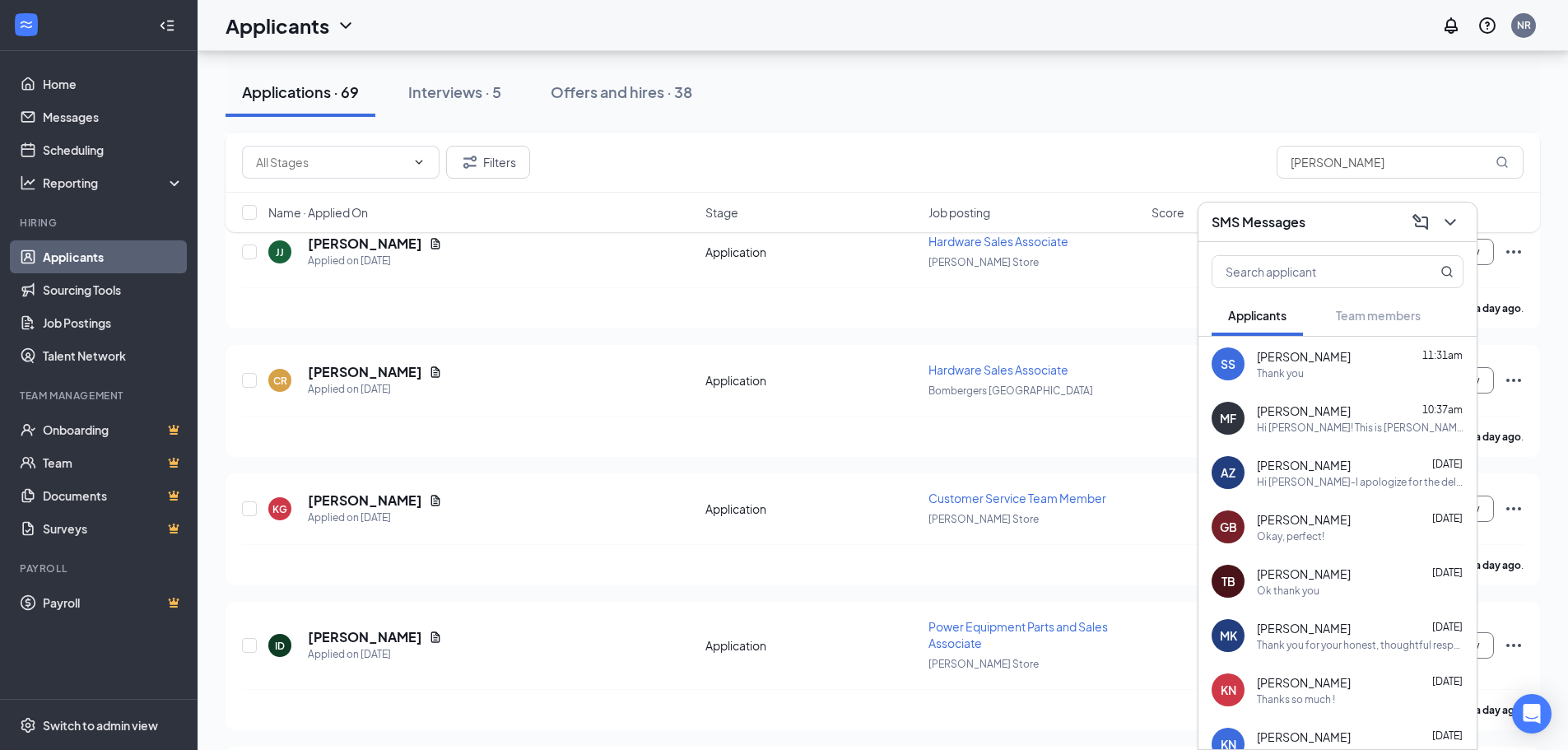
click at [1344, 405] on span "[PERSON_NAME]" at bounding box center [1304, 411] width 94 height 16
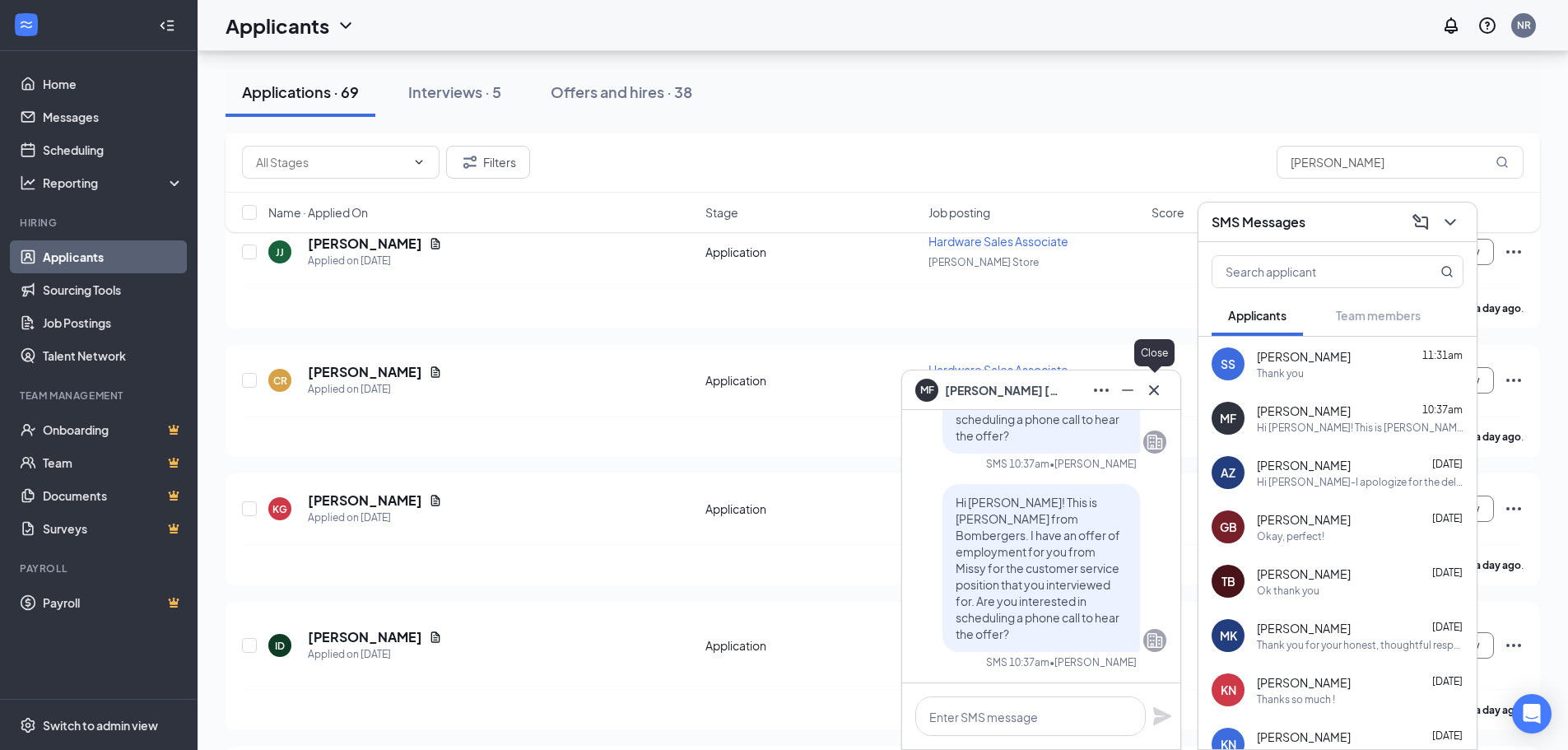
click at [1160, 394] on icon "Cross" at bounding box center [1154, 390] width 20 height 20
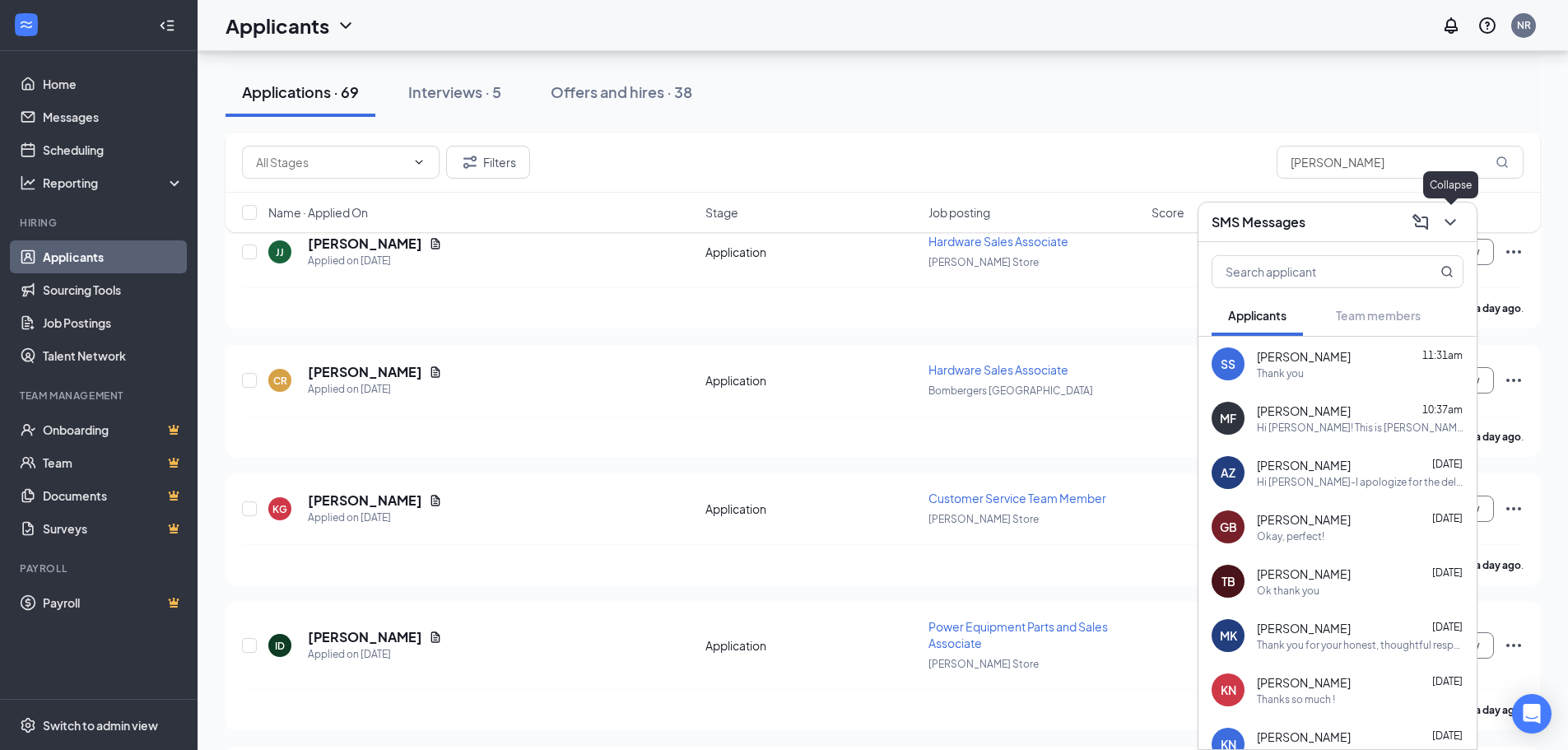
click at [1455, 232] on button at bounding box center [1450, 222] width 26 height 26
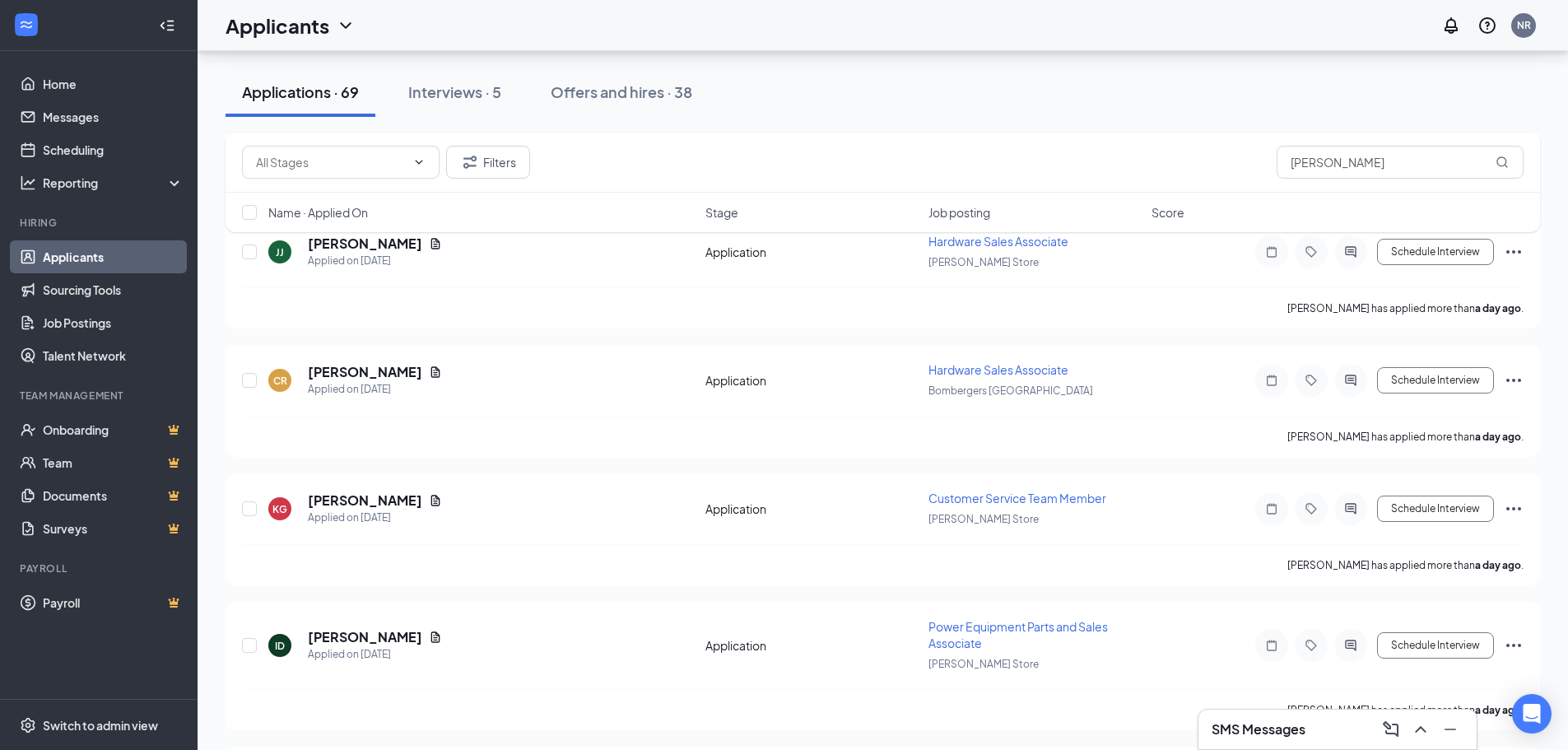
drag, startPoint x: 120, startPoint y: 255, endPoint x: 210, endPoint y: 274, distance: 92.0
click at [120, 254] on link "Applicants" at bounding box center [113, 257] width 141 height 33
click at [1231, 729] on h3 "SMS Messages" at bounding box center [1259, 729] width 94 height 18
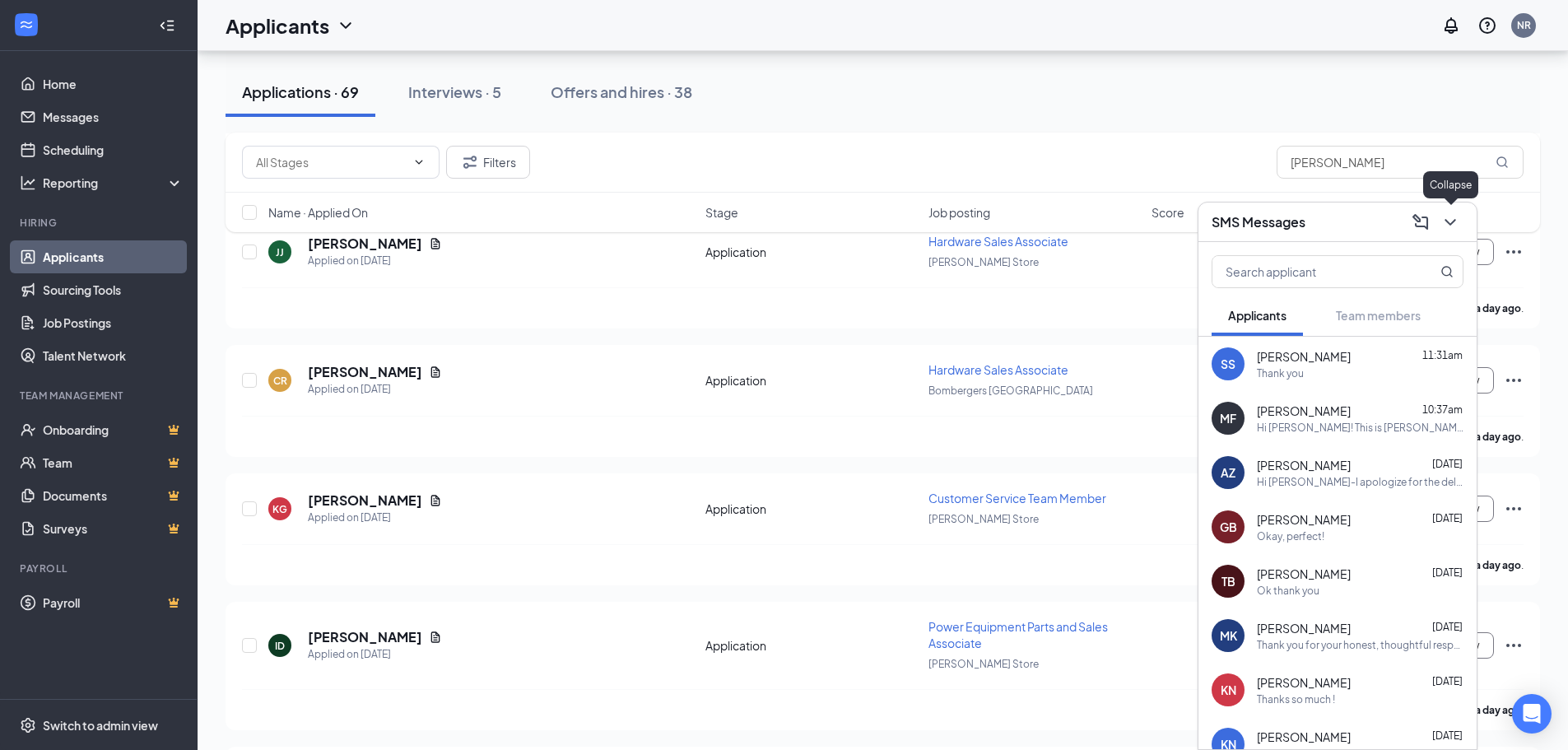
click at [1453, 227] on icon "ChevronDown" at bounding box center [1451, 223] width 20 height 20
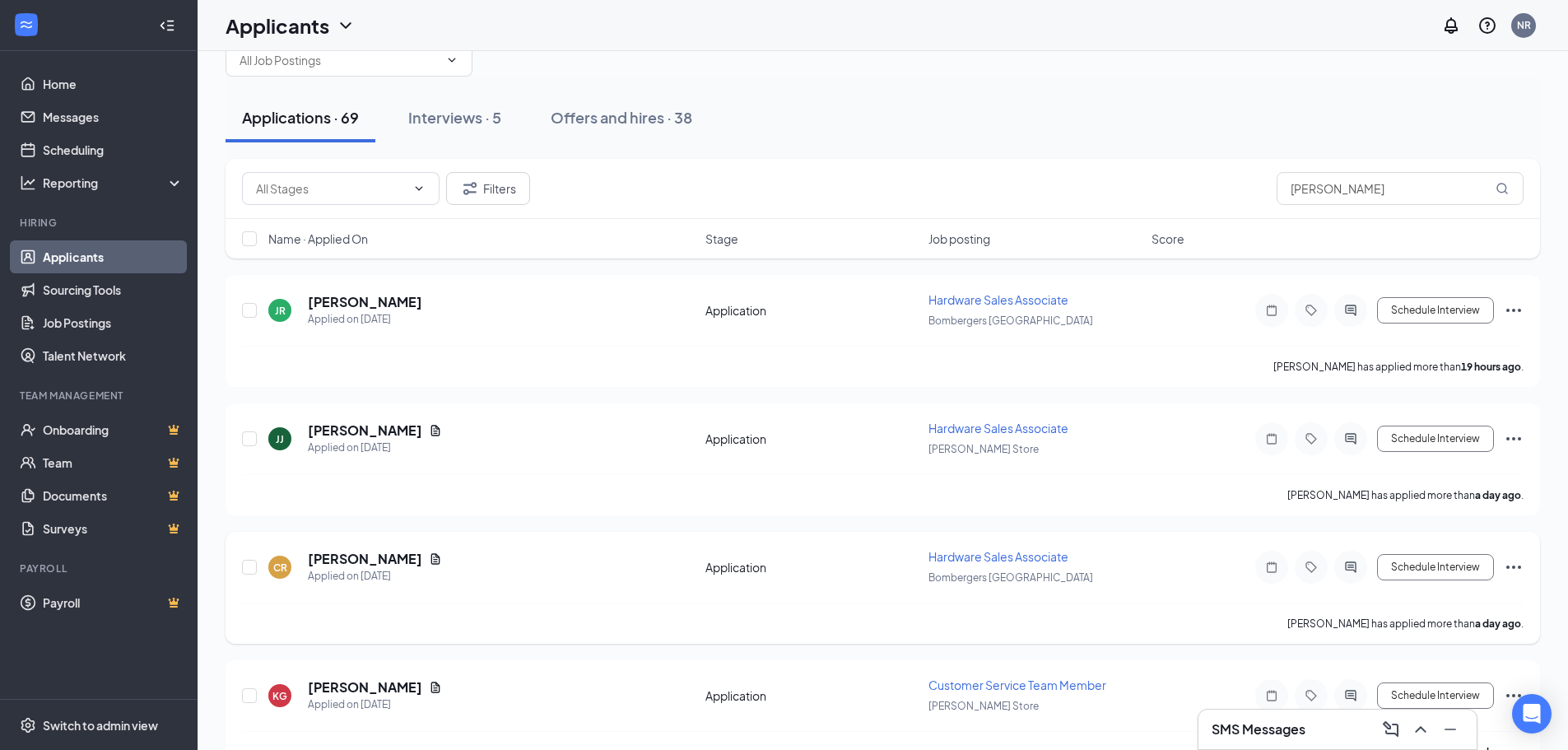
scroll to position [0, 0]
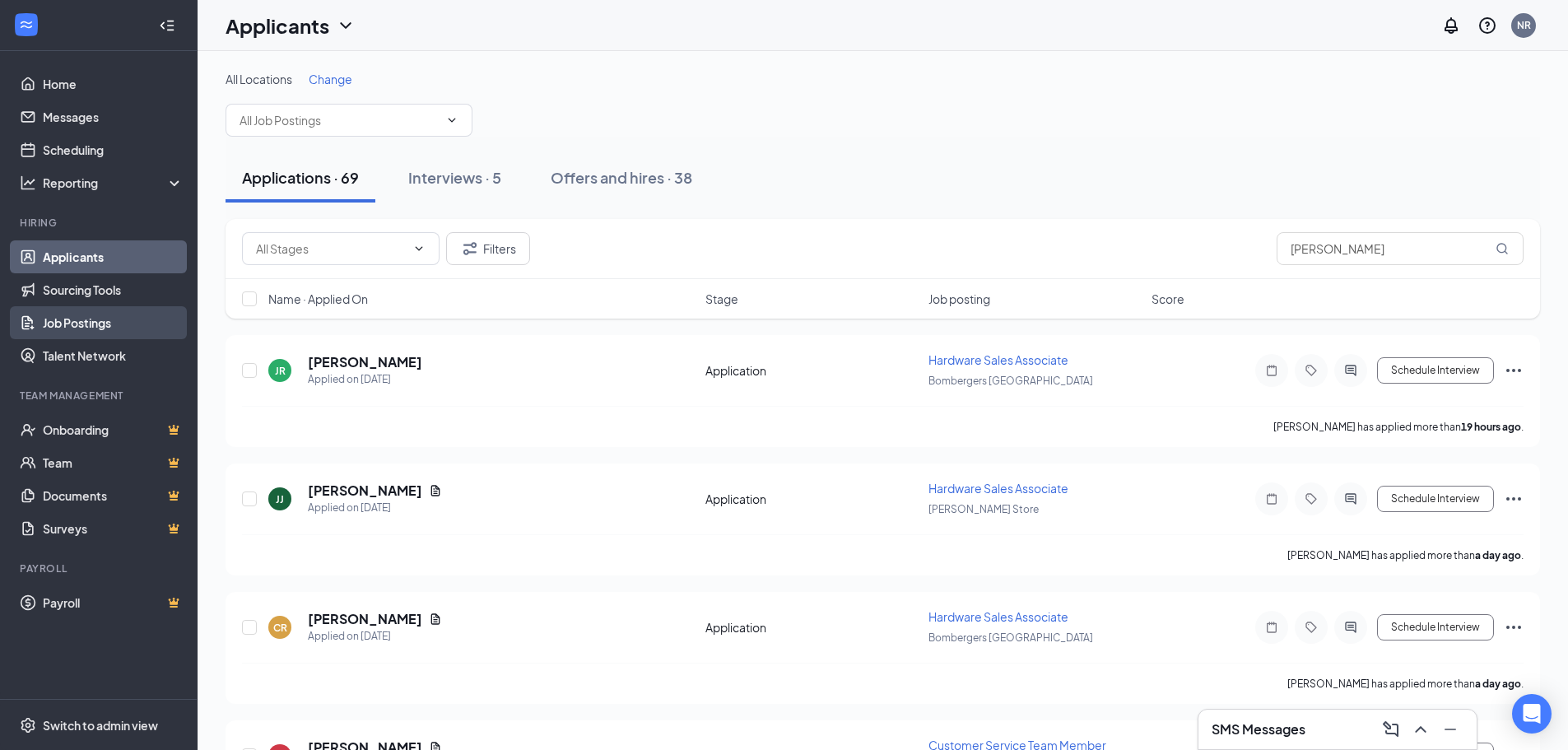
click at [69, 322] on link "Job Postings" at bounding box center [113, 323] width 141 height 33
